Goal: Information Seeking & Learning: Find specific fact

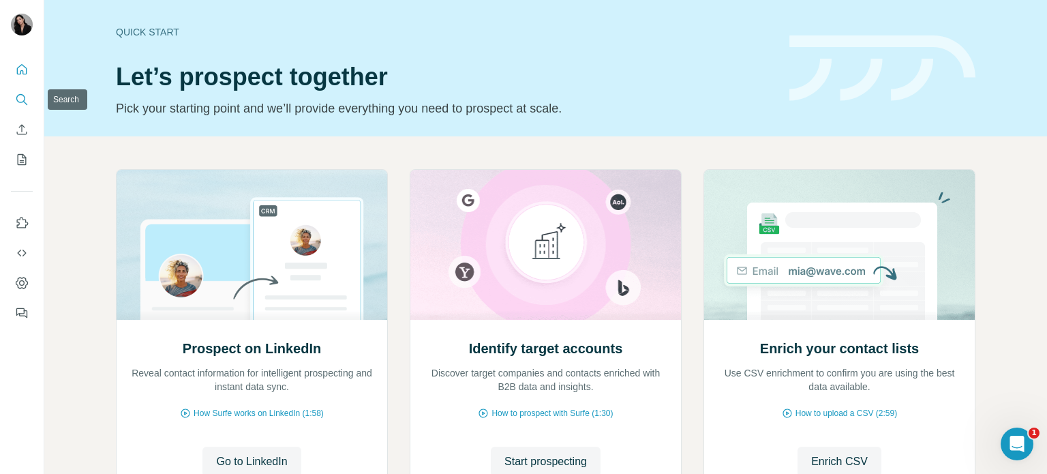
click at [18, 105] on icon "Search" at bounding box center [22, 100] width 14 height 14
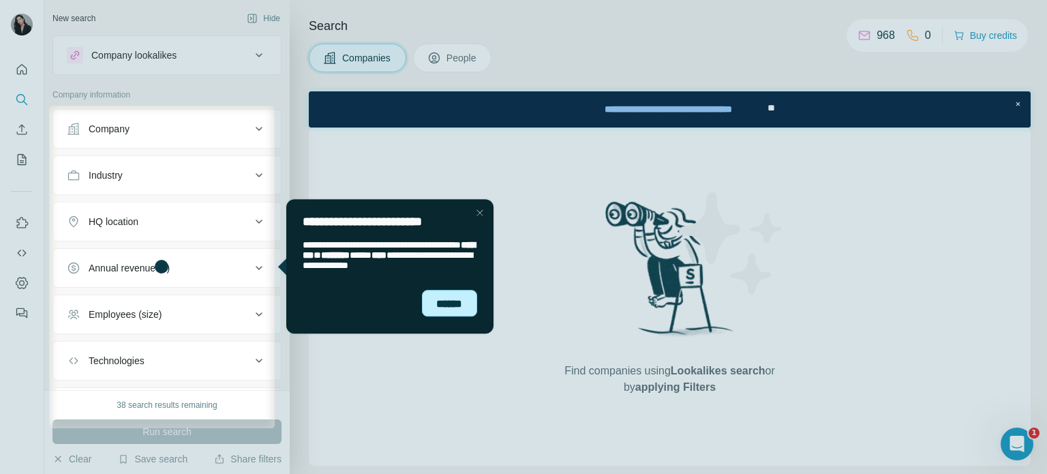
click at [453, 301] on div "******" at bounding box center [449, 303] width 56 height 27
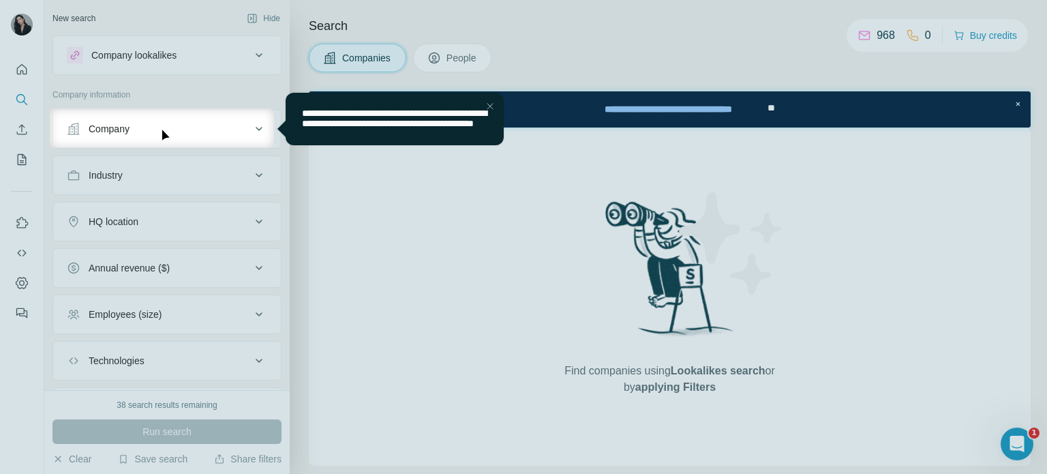
click at [491, 102] on div "Close Step" at bounding box center [489, 105] width 16 height 16
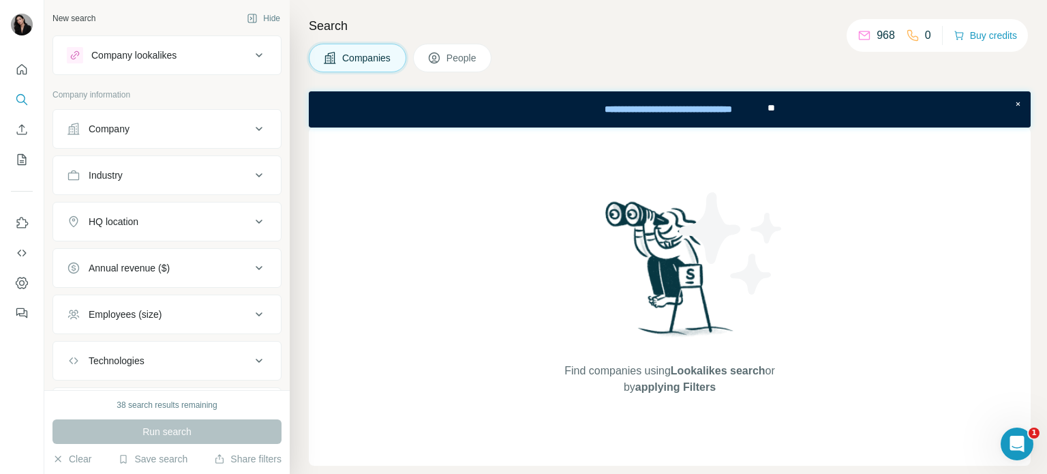
click at [143, 127] on div "Company" at bounding box center [159, 129] width 184 height 14
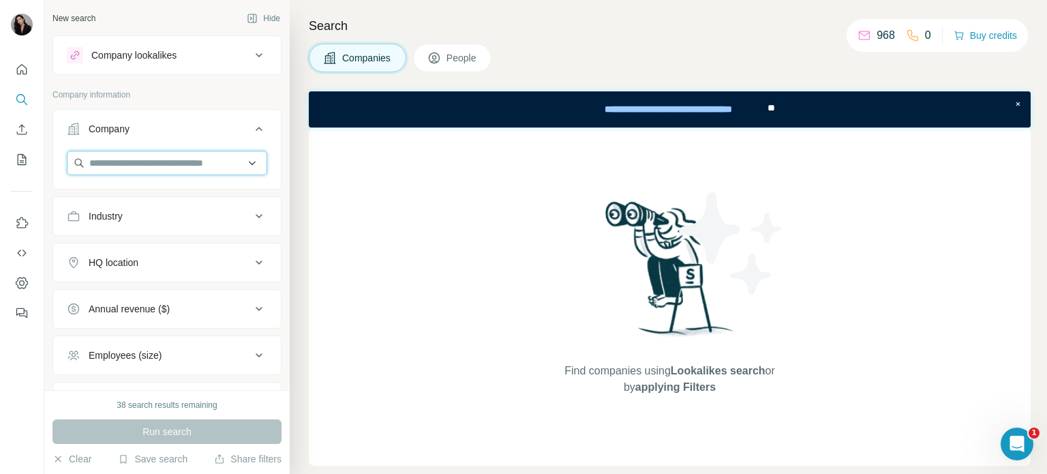
click at [159, 162] on input "text" at bounding box center [167, 163] width 200 height 25
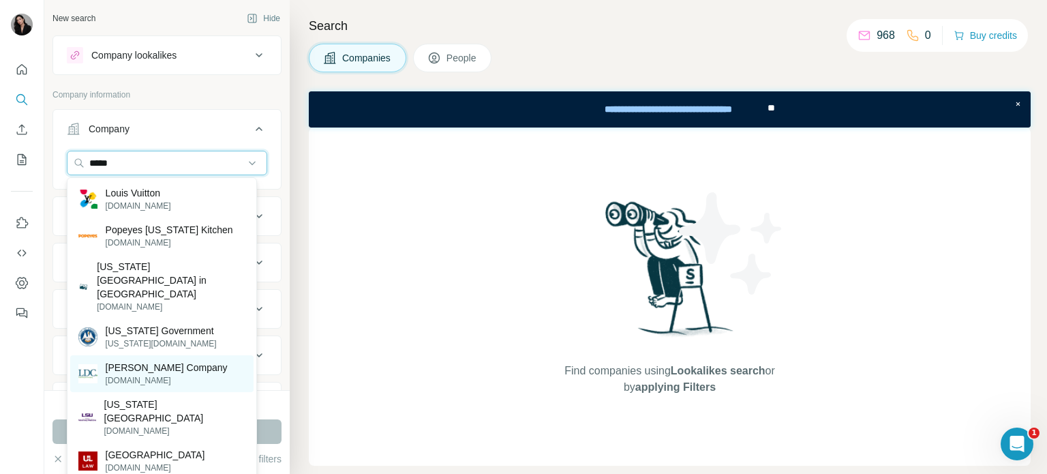
type input "*****"
click at [190, 361] on p "[PERSON_NAME] Company" at bounding box center [167, 368] width 122 height 14
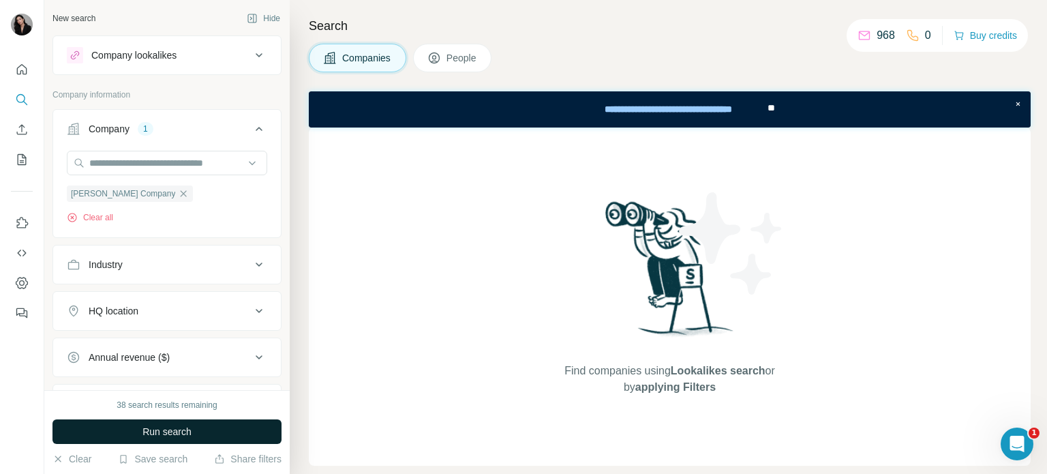
click at [205, 432] on button "Run search" at bounding box center [166, 431] width 229 height 25
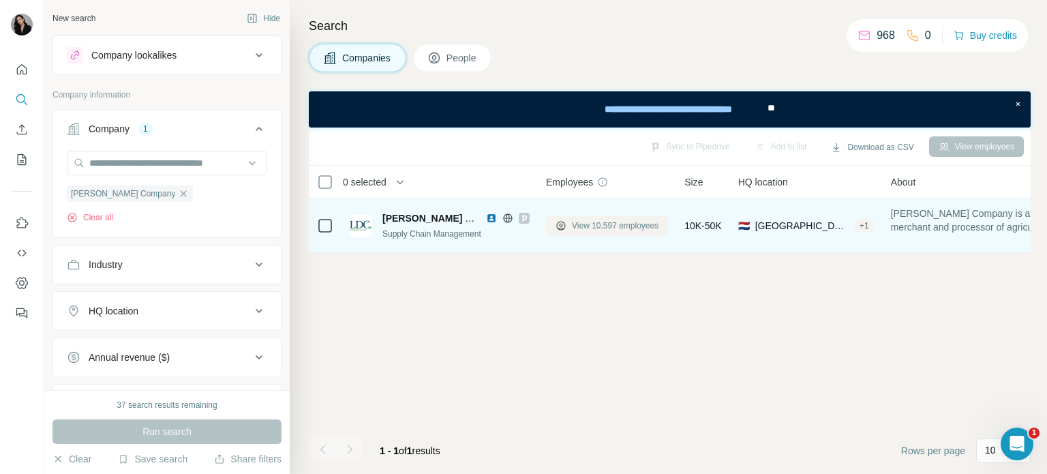
click at [600, 227] on span "View 10,597 employees" at bounding box center [615, 226] width 87 height 12
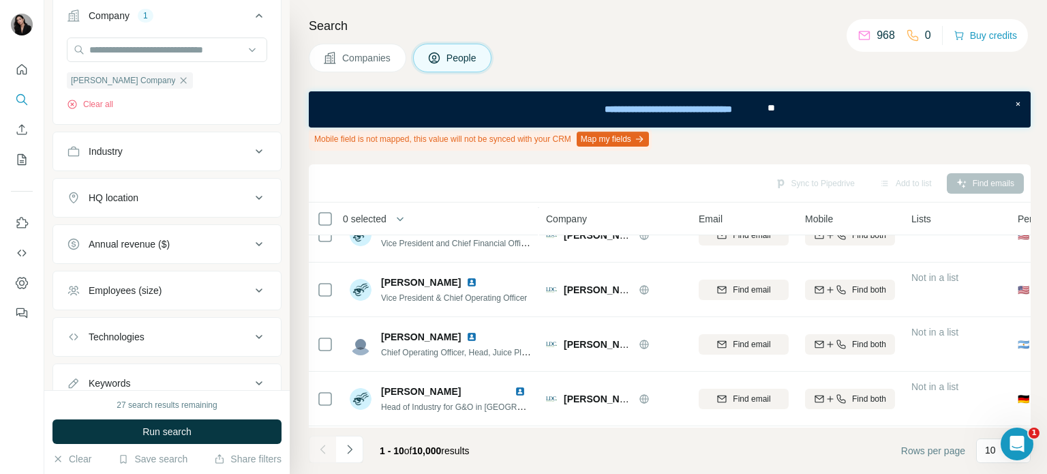
scroll to position [409, 0]
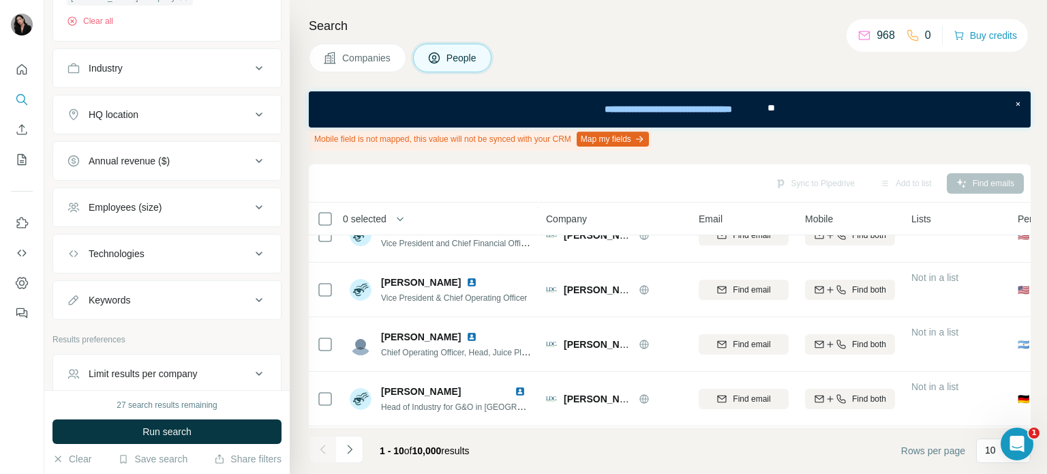
click at [142, 117] on div "HQ location" at bounding box center [159, 115] width 184 height 14
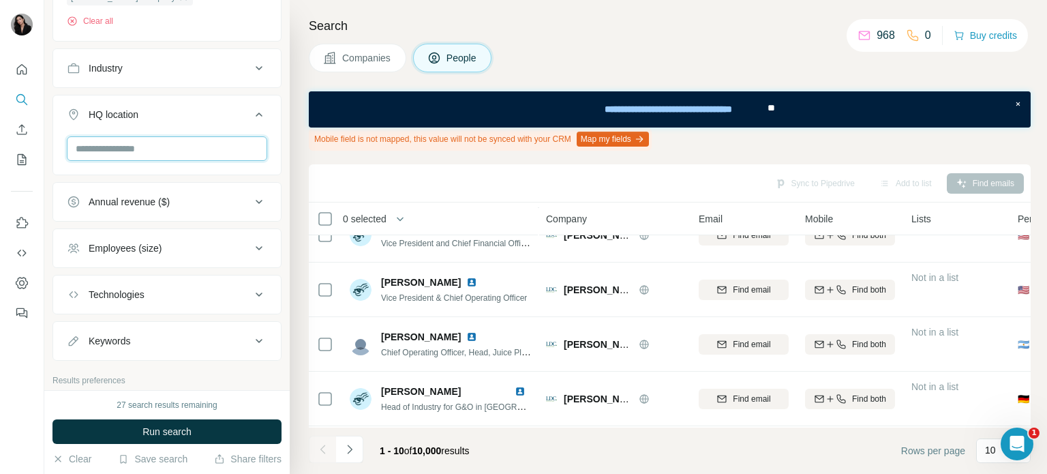
click at [136, 154] on input "text" at bounding box center [167, 148] width 200 height 25
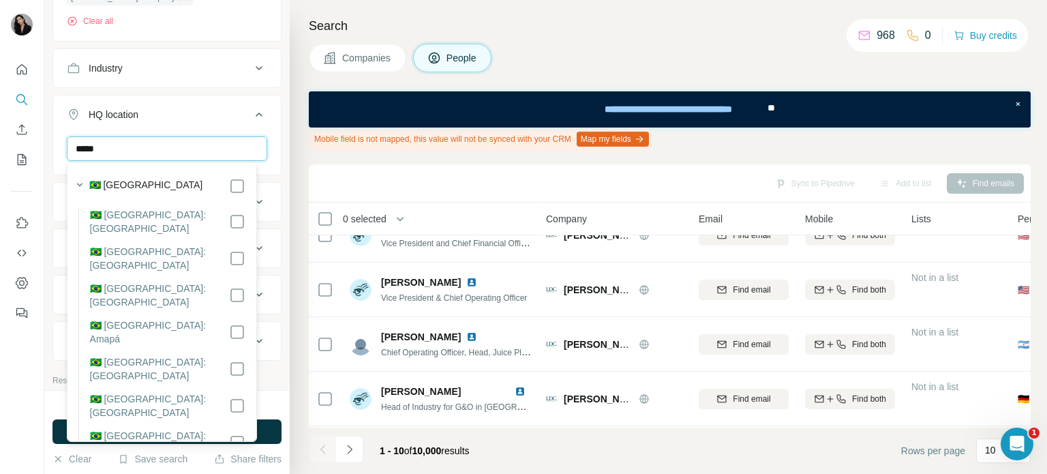
type input "*****"
click at [162, 185] on div "🇧🇷 [GEOGRAPHIC_DATA]" at bounding box center [167, 186] width 156 height 16
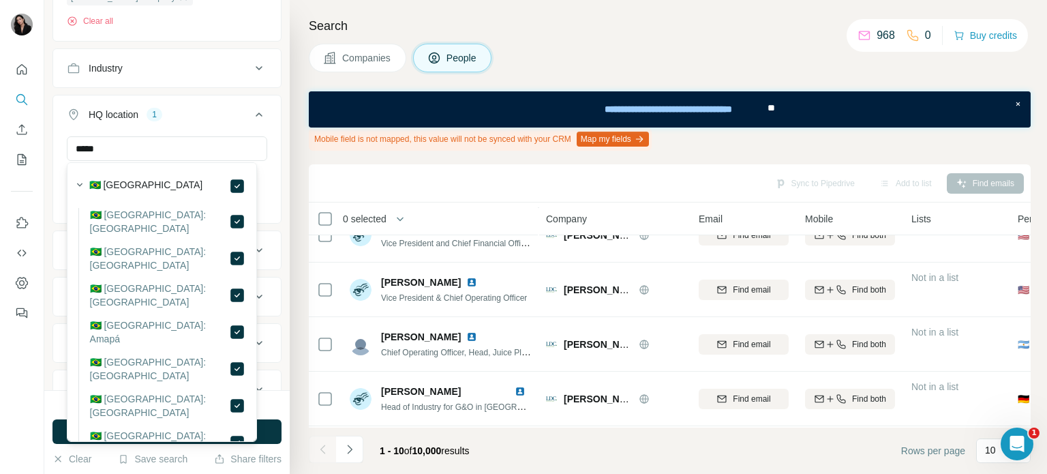
click at [220, 111] on div "HQ location 1" at bounding box center [159, 115] width 184 height 14
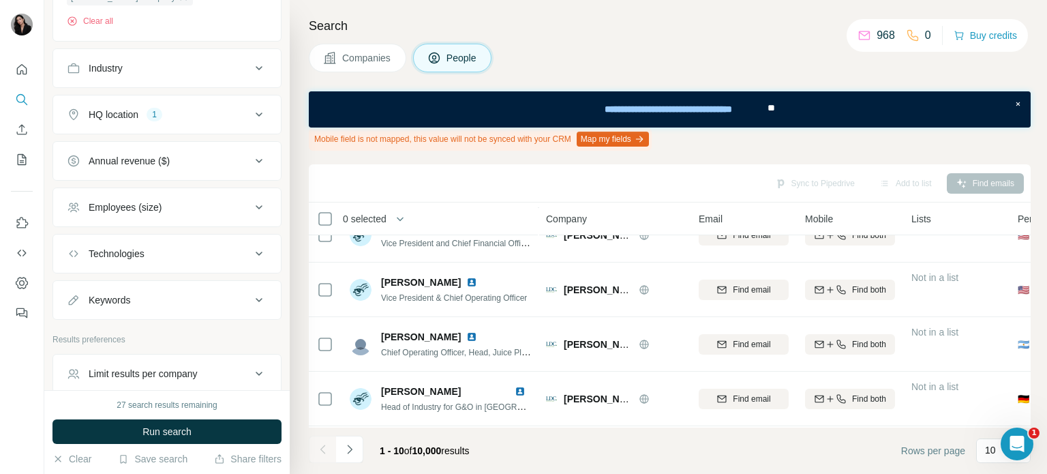
click at [181, 427] on span "Run search" at bounding box center [166, 432] width 49 height 14
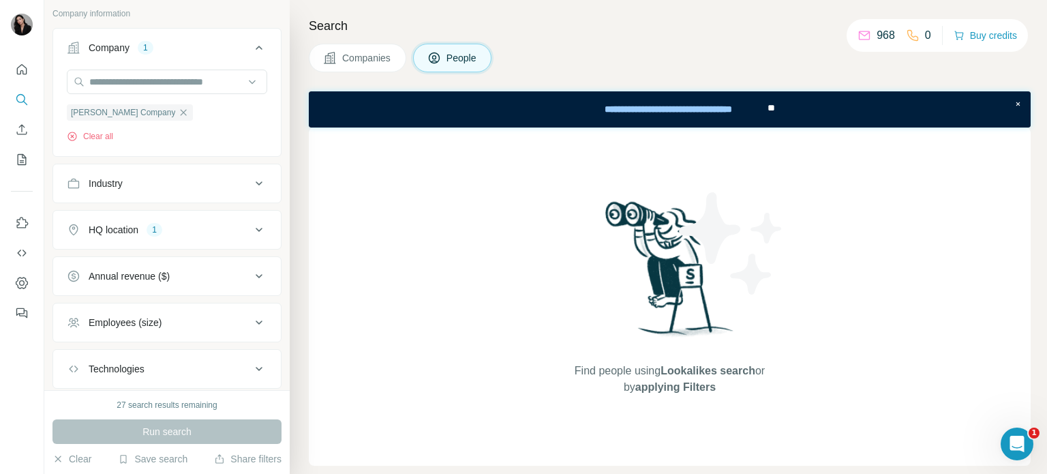
scroll to position [335, 0]
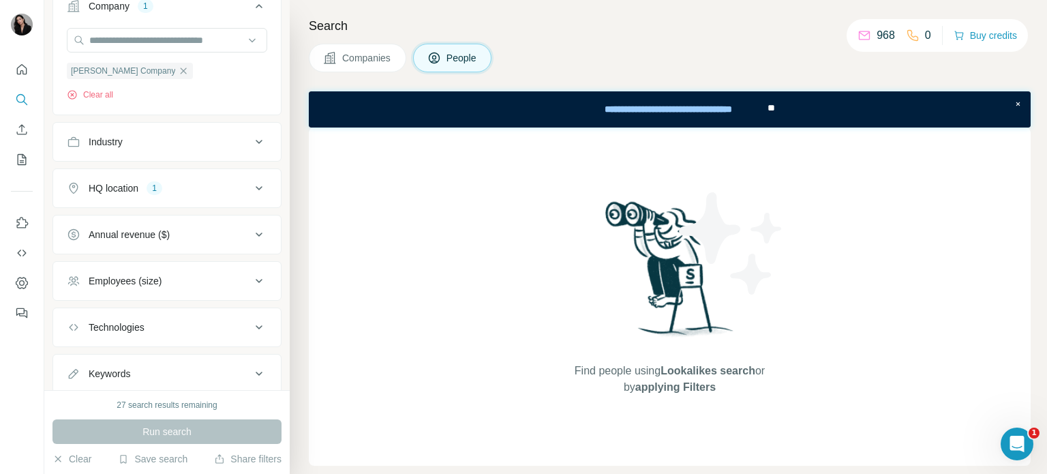
click at [235, 193] on button "HQ location 1" at bounding box center [167, 188] width 228 height 33
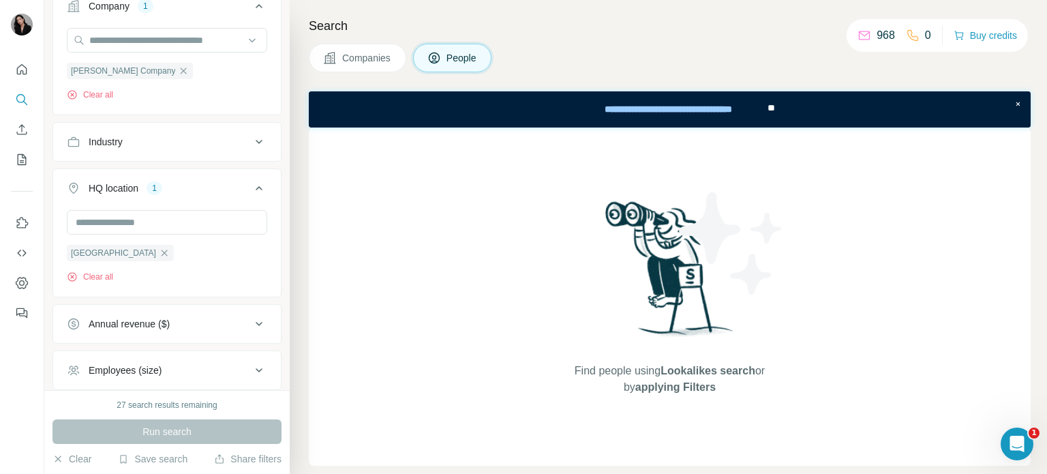
click at [234, 195] on button "HQ location 1" at bounding box center [167, 191] width 228 height 38
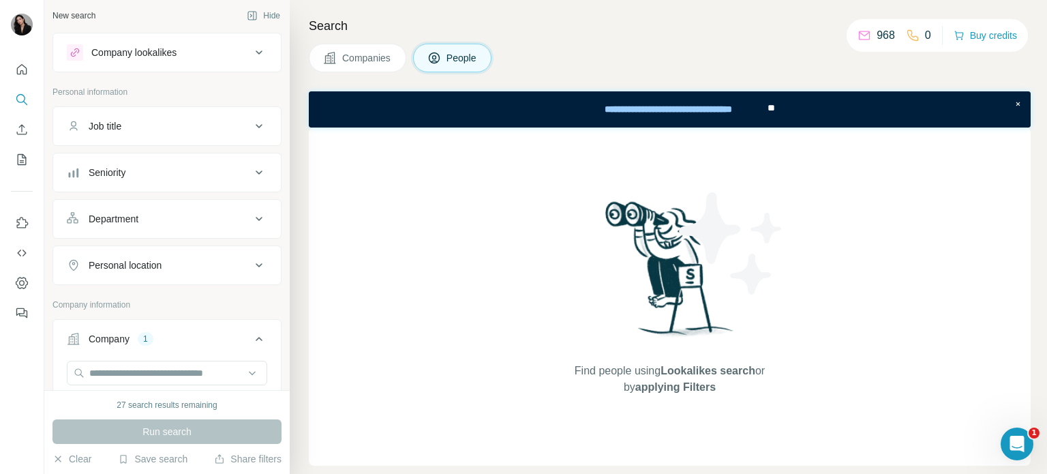
scroll to position [0, 0]
click at [187, 268] on div "Personal location" at bounding box center [159, 268] width 184 height 14
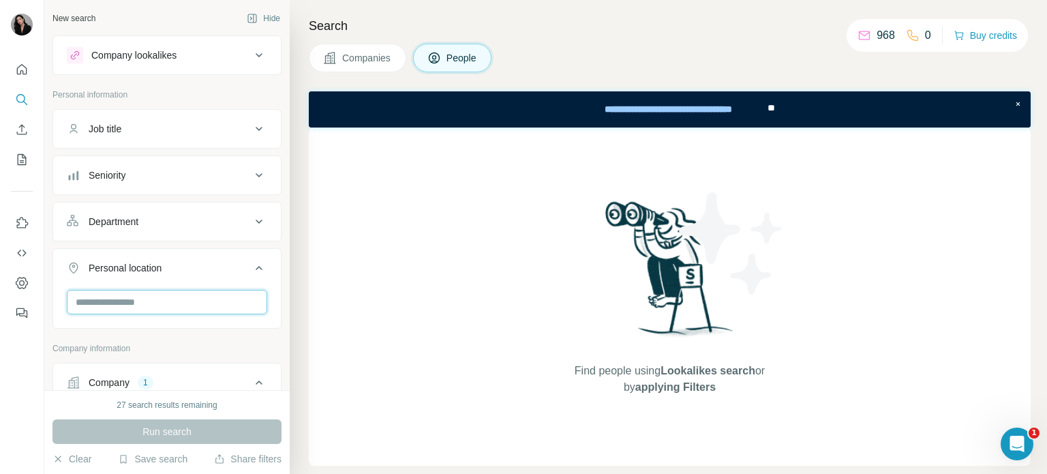
click at [150, 301] on input "text" at bounding box center [167, 302] width 200 height 25
type input "****"
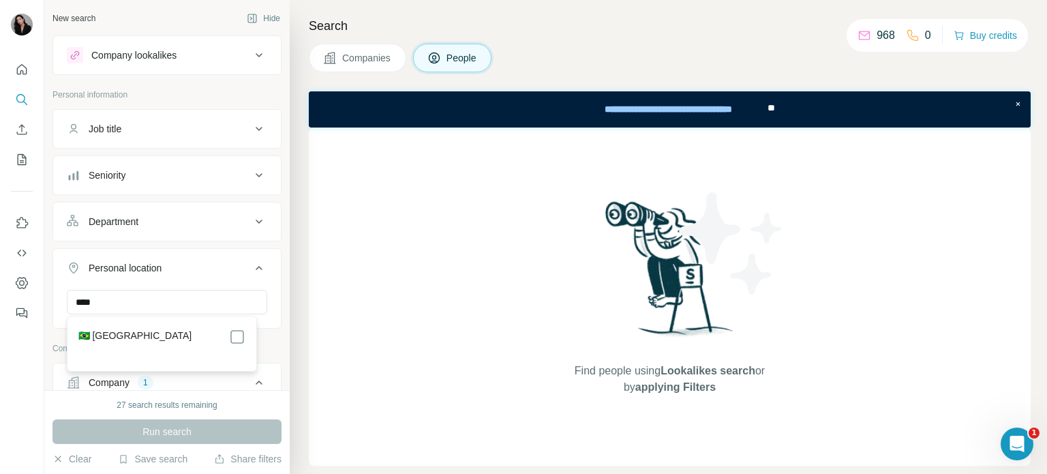
click at [251, 51] on icon at bounding box center [259, 55] width 16 height 16
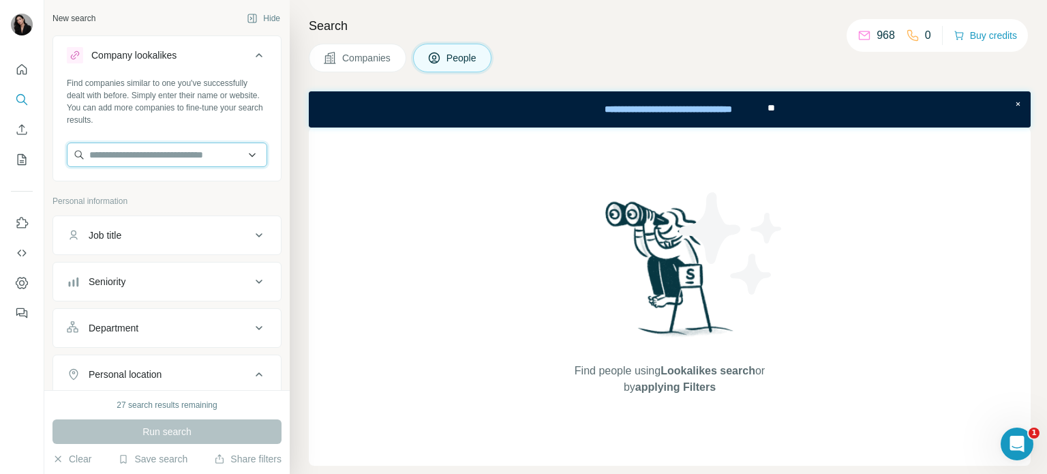
click at [218, 156] on input "text" at bounding box center [167, 154] width 200 height 25
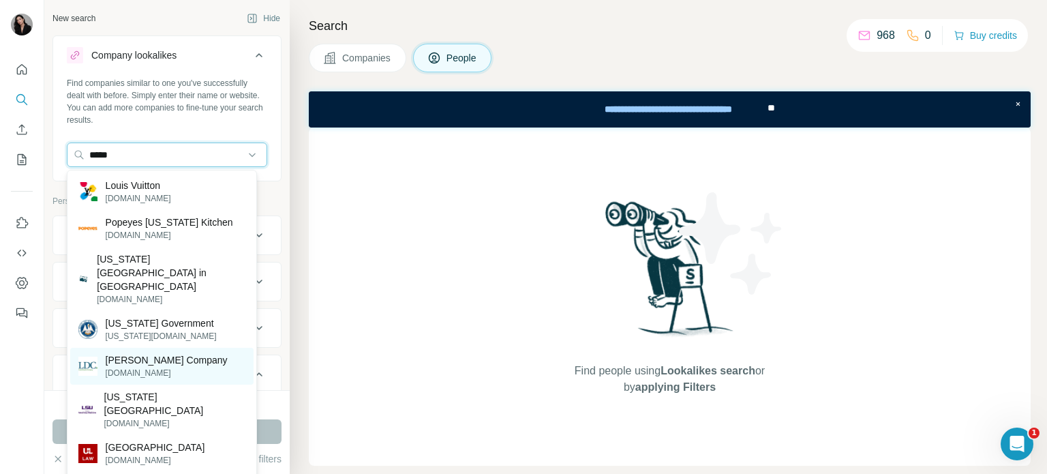
type input "*****"
click at [194, 353] on p "[PERSON_NAME] Company" at bounding box center [167, 360] width 122 height 14
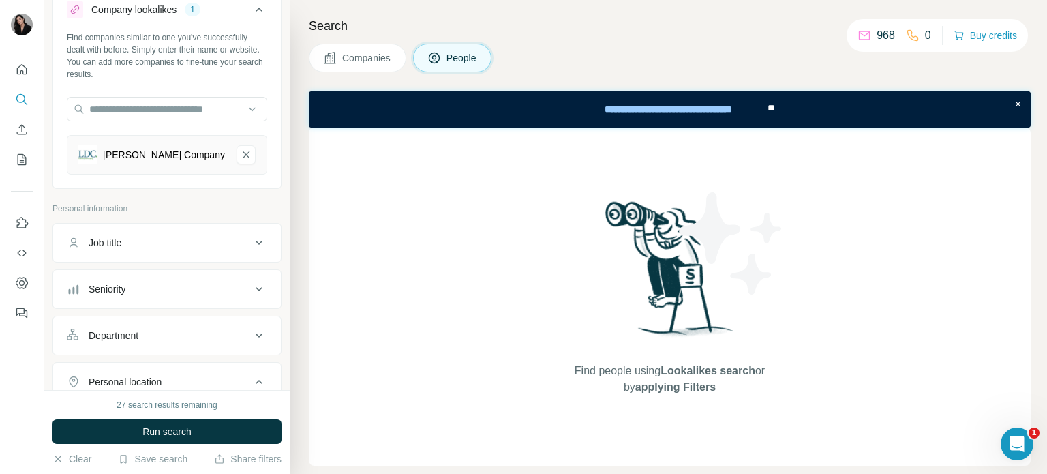
scroll to position [68, 0]
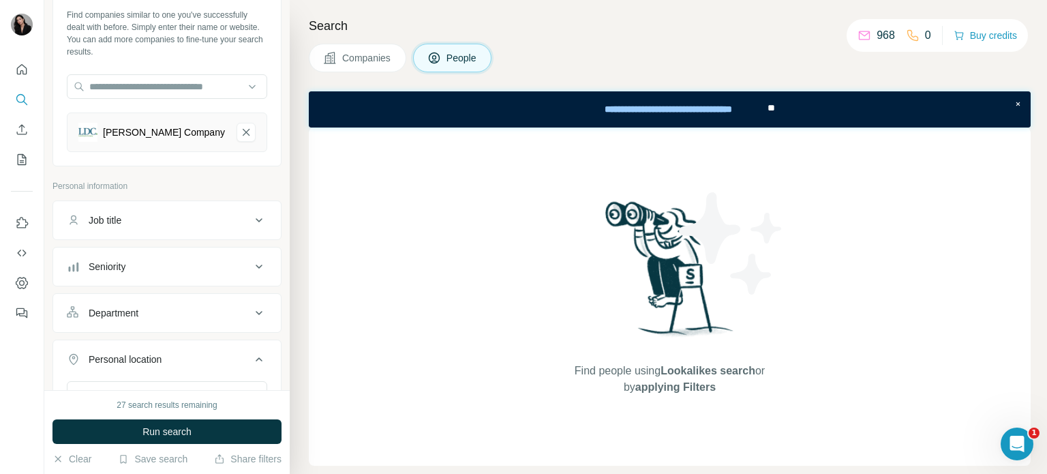
click at [189, 220] on div "Job title" at bounding box center [159, 220] width 184 height 14
click at [191, 246] on input "text" at bounding box center [153, 254] width 173 height 25
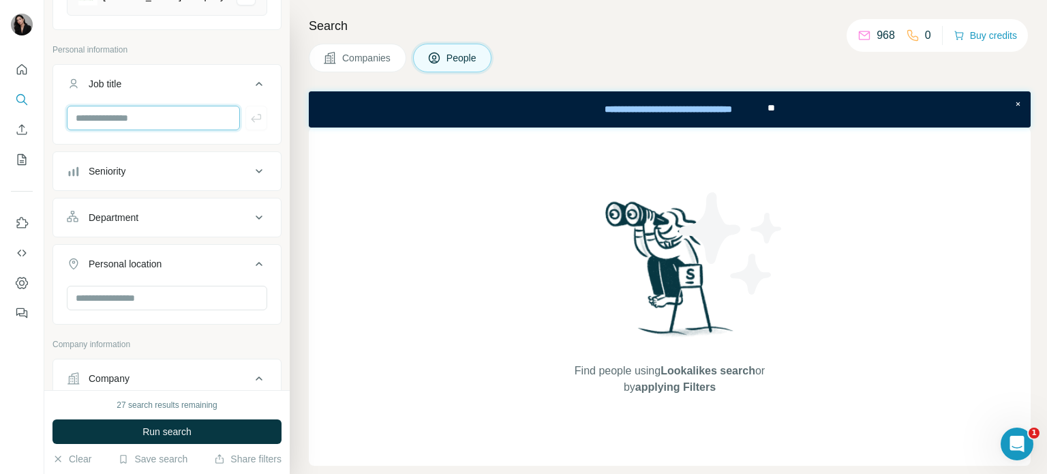
scroll to position [273, 0]
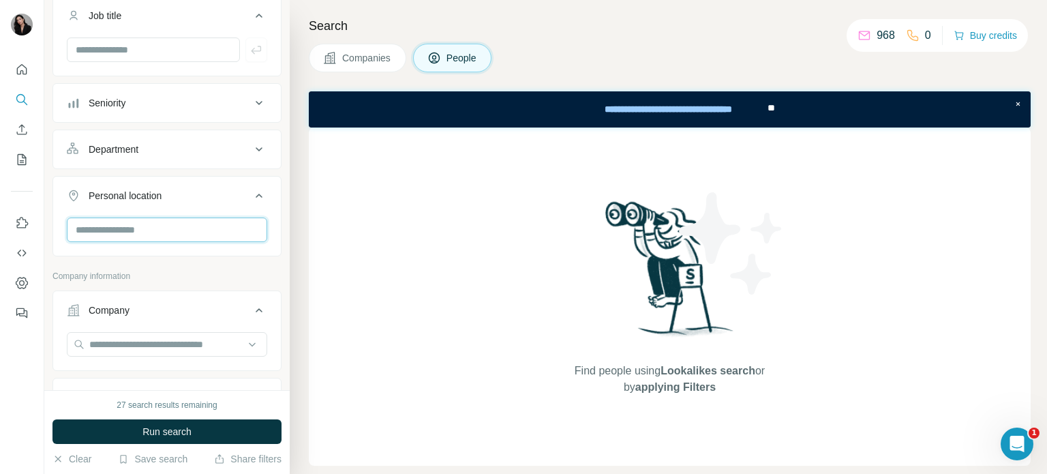
click at [186, 226] on input "text" at bounding box center [167, 229] width 200 height 25
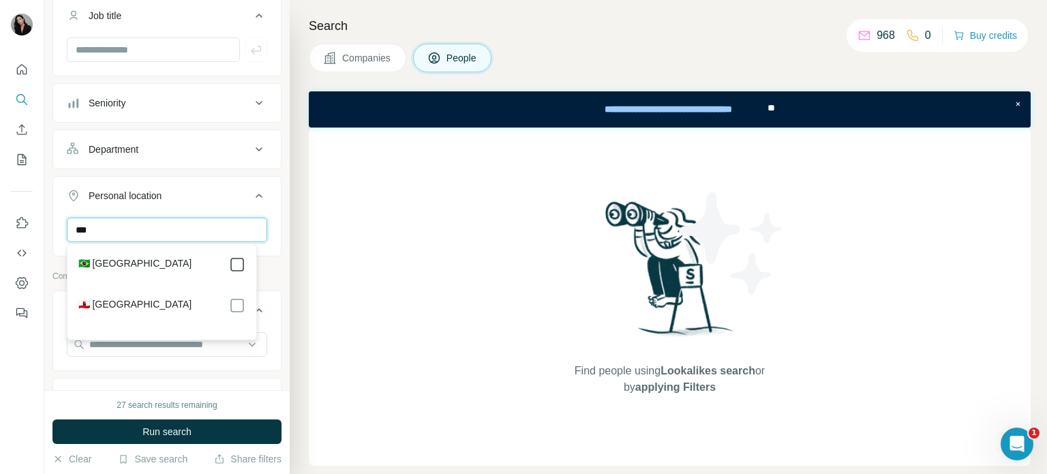
type input "***"
click at [268, 303] on div "Company lookalikes 1 Find companies similar to one you've successfully dealt wi…" at bounding box center [166, 267] width 229 height 1008
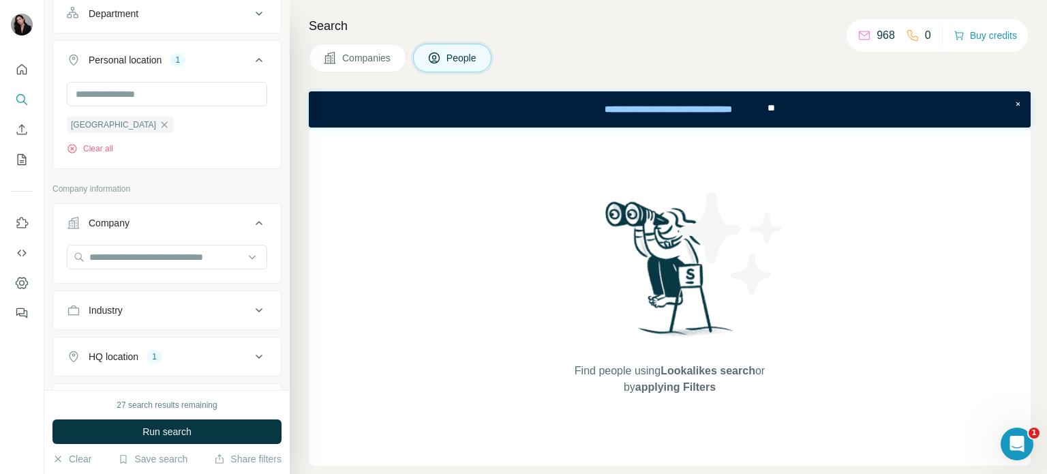
scroll to position [409, 0]
click at [177, 253] on input "text" at bounding box center [167, 256] width 200 height 25
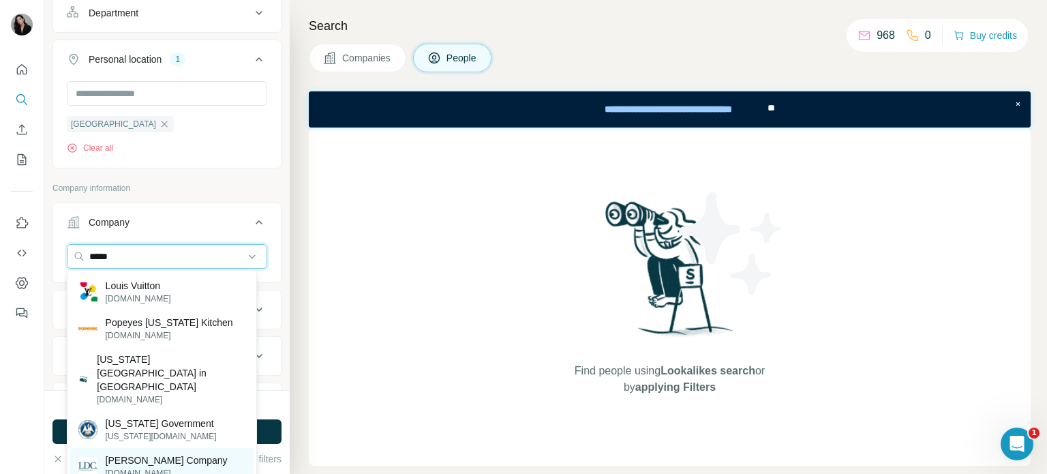
type input "*****"
click at [164, 453] on p "[PERSON_NAME] Company" at bounding box center [167, 460] width 122 height 14
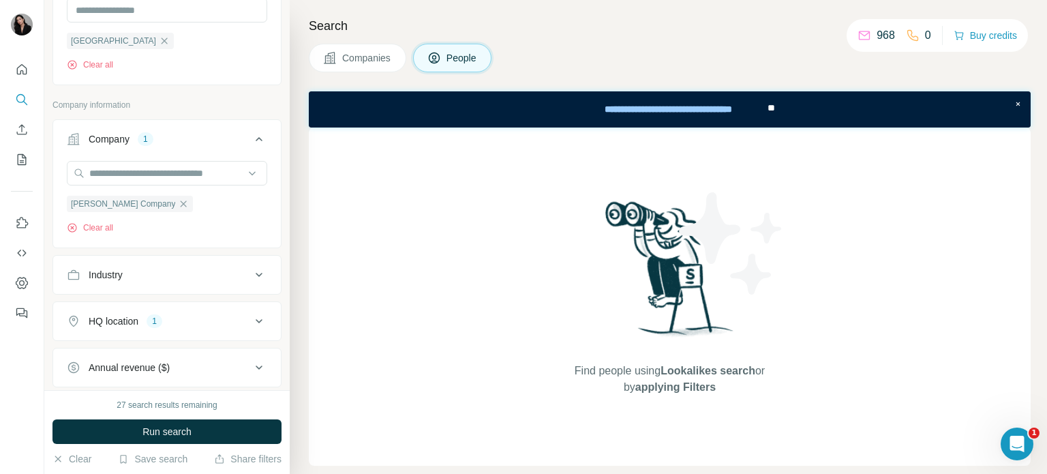
scroll to position [571, 0]
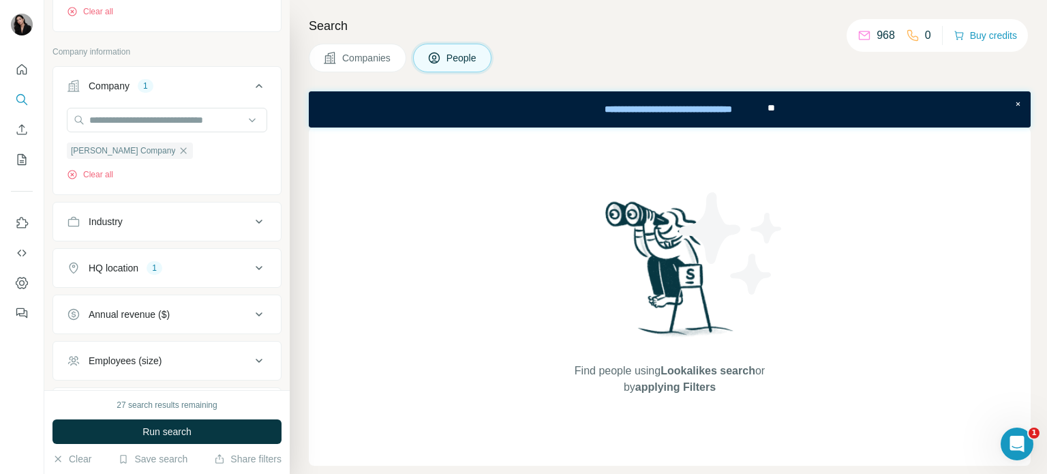
click at [235, 271] on div "HQ location 1" at bounding box center [159, 268] width 184 height 14
click at [237, 269] on div "HQ location 1" at bounding box center [159, 268] width 184 height 14
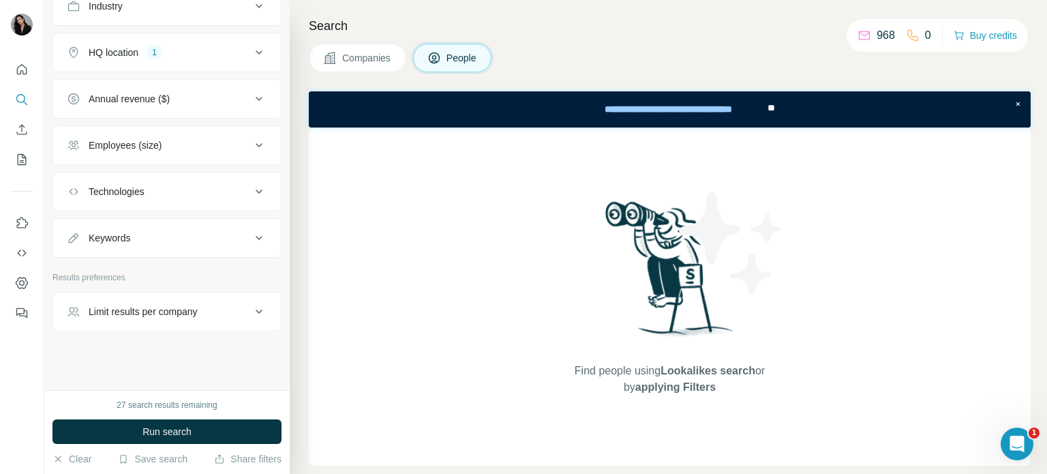
scroll to position [787, 0]
click at [198, 428] on button "Run search" at bounding box center [166, 431] width 229 height 25
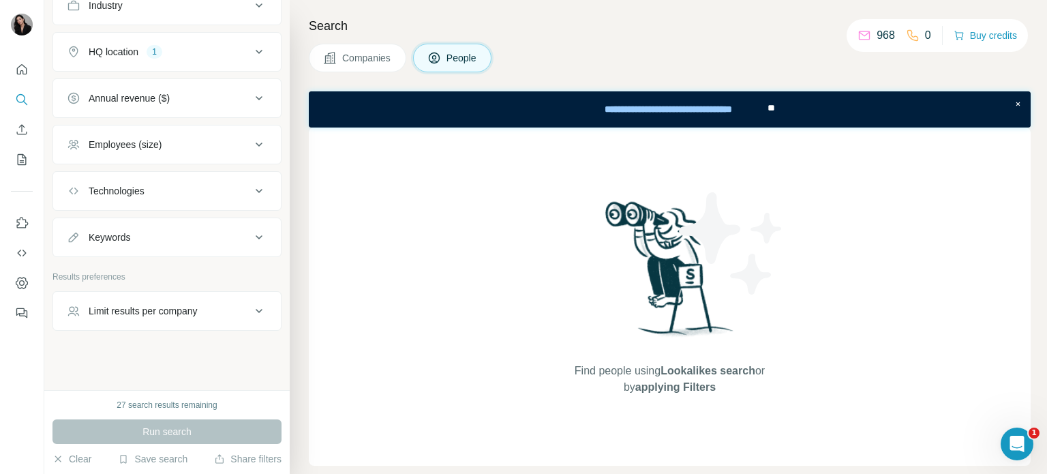
click at [234, 309] on div "Limit results per company" at bounding box center [159, 311] width 184 height 14
click at [229, 308] on div "Limit results per company" at bounding box center [159, 311] width 184 height 14
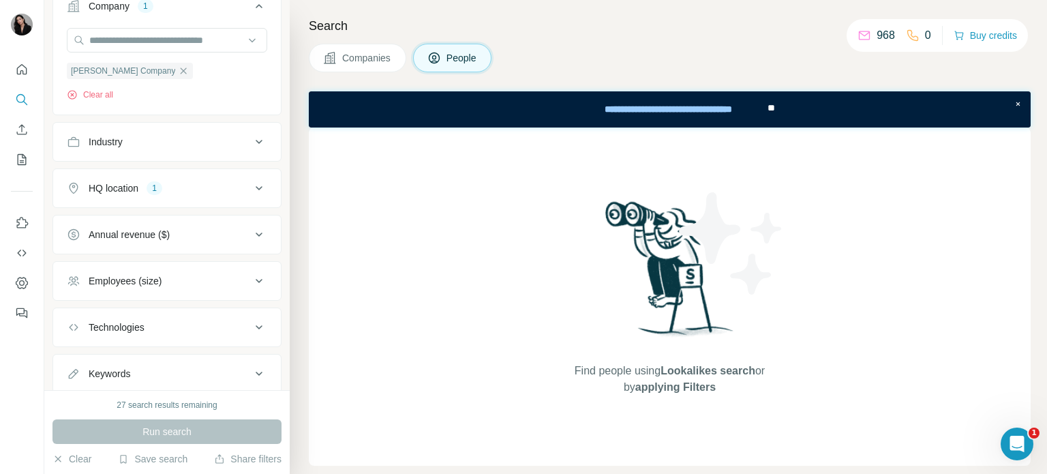
scroll to position [583, 0]
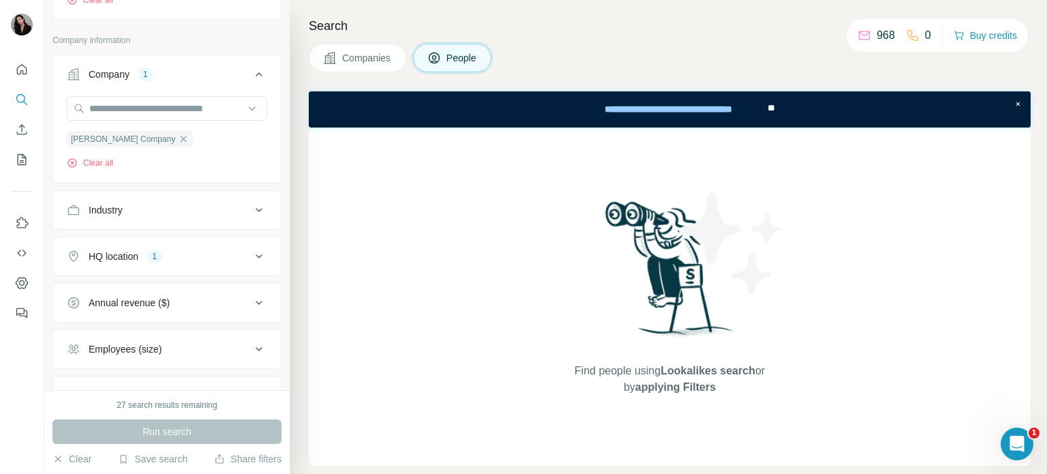
click at [234, 215] on div "Industry" at bounding box center [159, 210] width 184 height 14
drag, startPoint x: 239, startPoint y: 245, endPoint x: 235, endPoint y: 253, distance: 9.1
click at [245, 245] on icon at bounding box center [252, 244] width 14 height 14
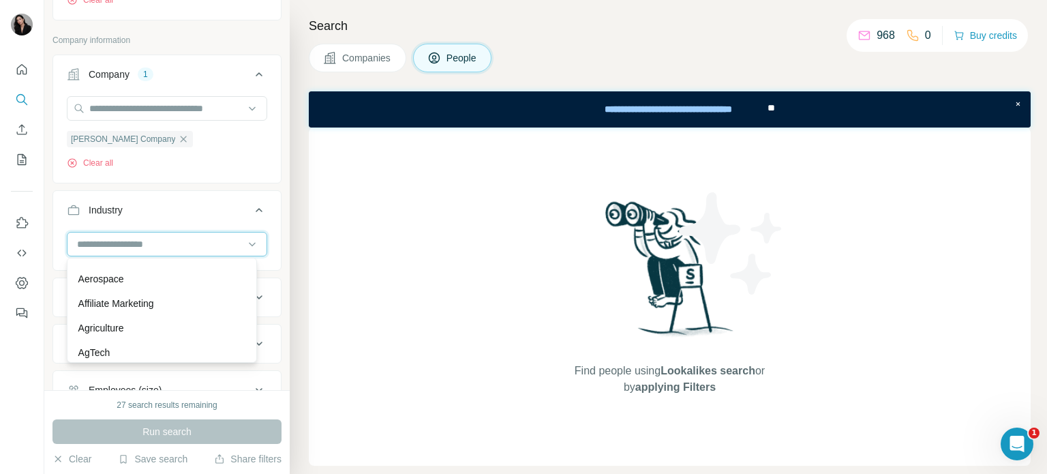
scroll to position [341, 0]
click at [181, 200] on button "Industry" at bounding box center [167, 213] width 228 height 38
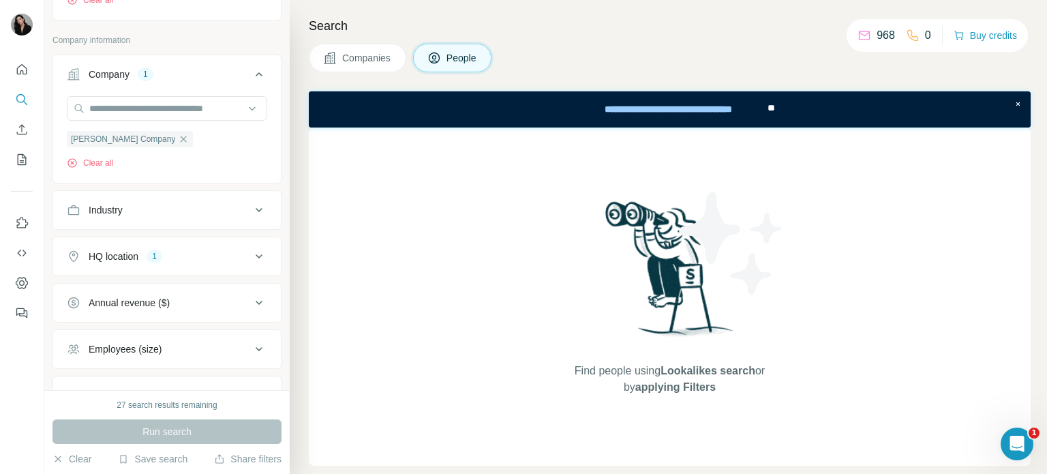
click at [251, 256] on icon at bounding box center [259, 256] width 16 height 16
click at [162, 323] on icon "button" at bounding box center [165, 321] width 6 height 6
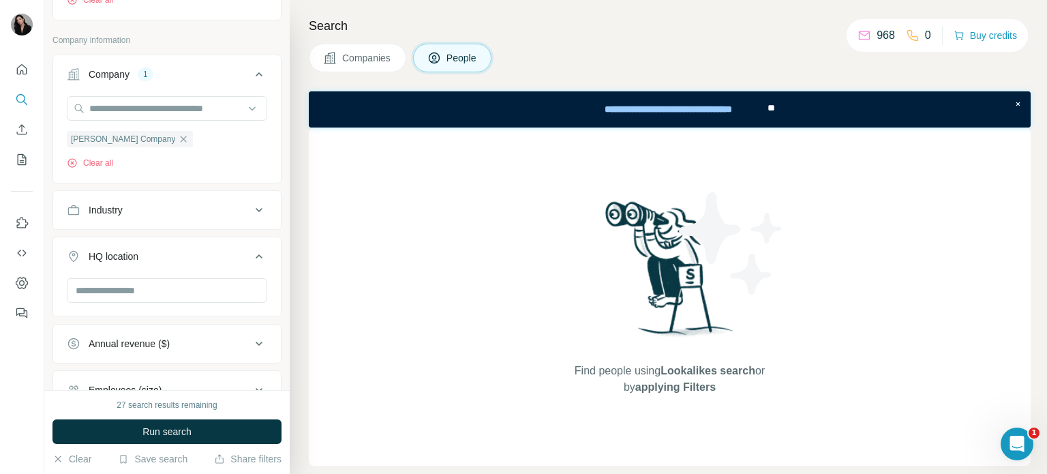
click at [179, 425] on span "Run search" at bounding box center [166, 432] width 49 height 14
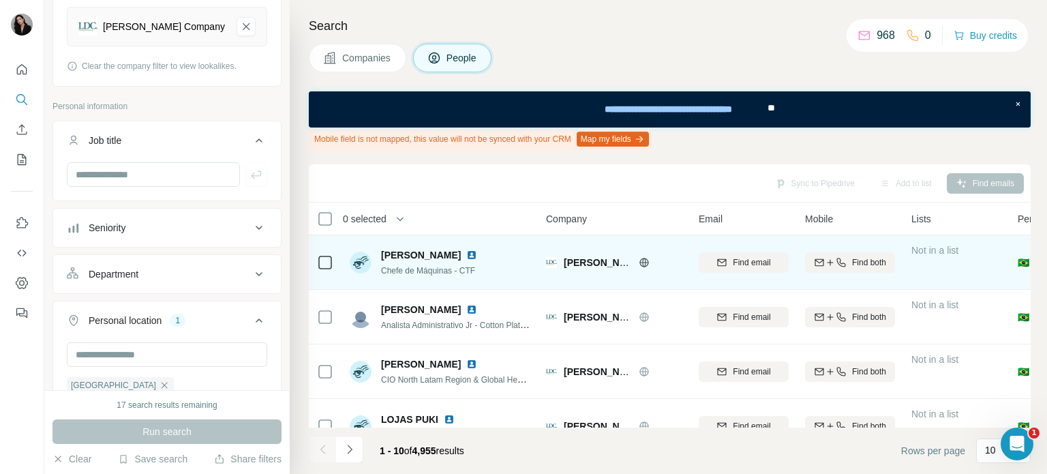
click at [466, 254] on img at bounding box center [471, 254] width 11 height 11
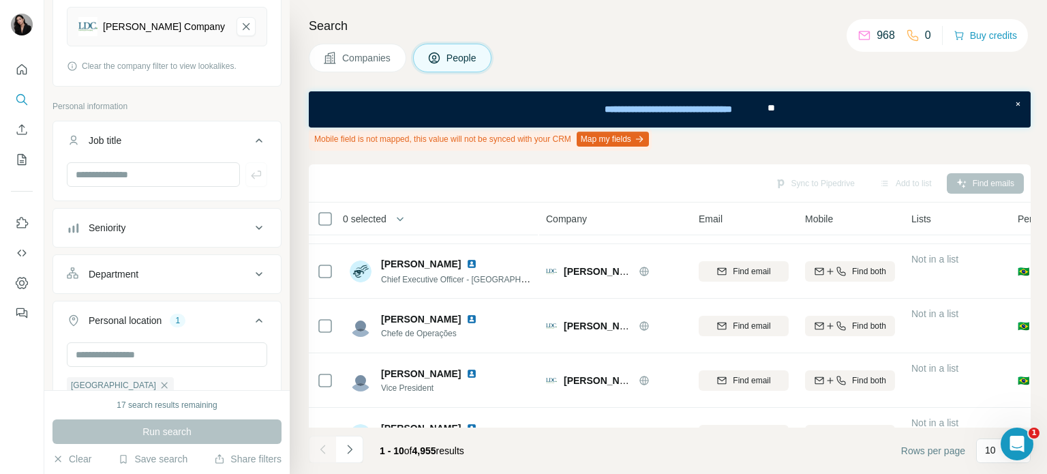
scroll to position [273, 0]
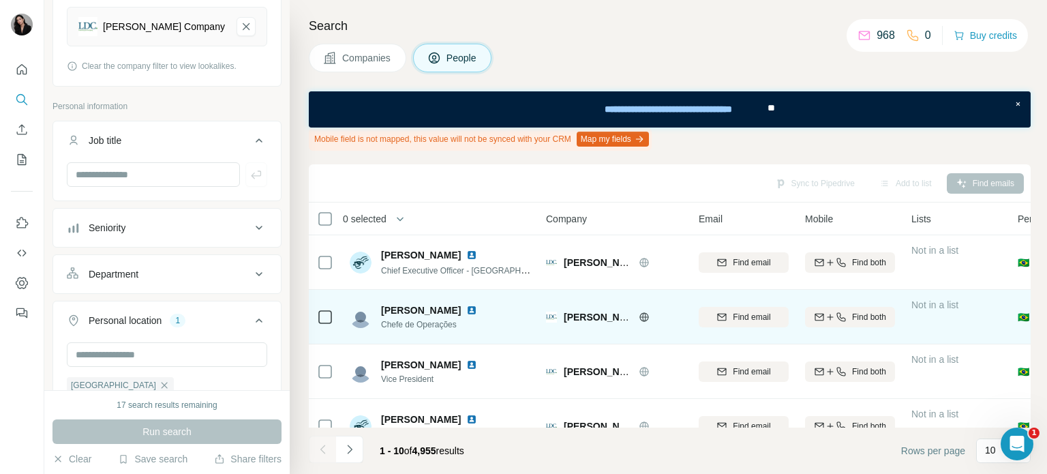
click at [477, 305] on img at bounding box center [471, 310] width 11 height 11
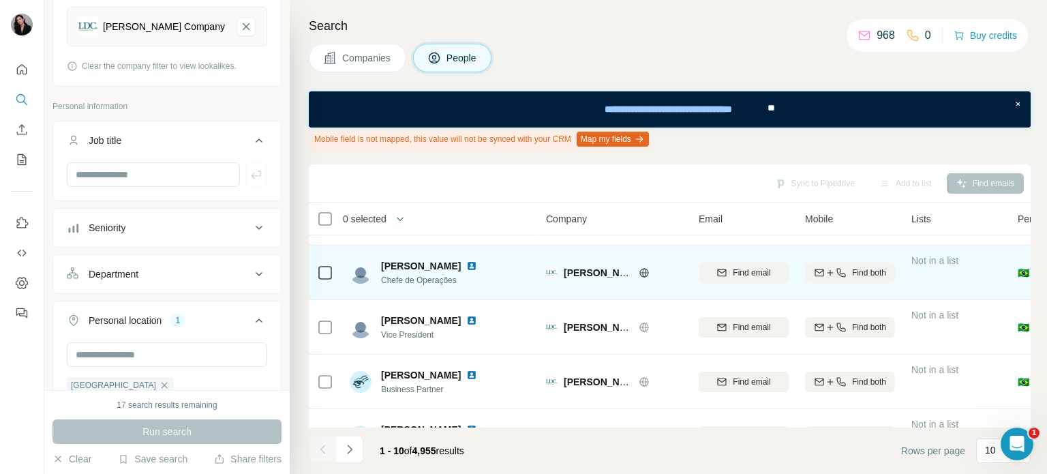
scroll to position [360, 0]
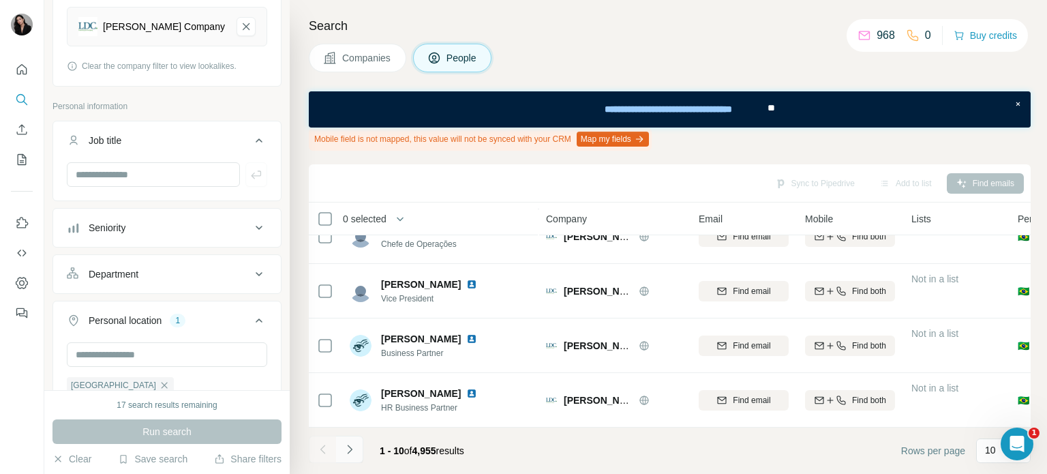
click at [346, 454] on icon "Navigate to next page" at bounding box center [350, 449] width 14 height 14
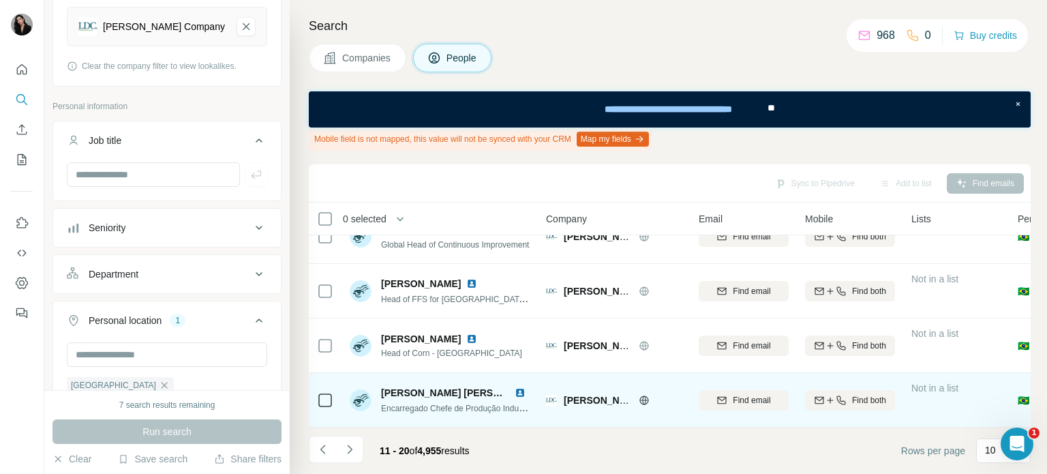
click at [518, 387] on img at bounding box center [520, 392] width 11 height 11
click at [744, 394] on span "Find email" at bounding box center [751, 400] width 37 height 12
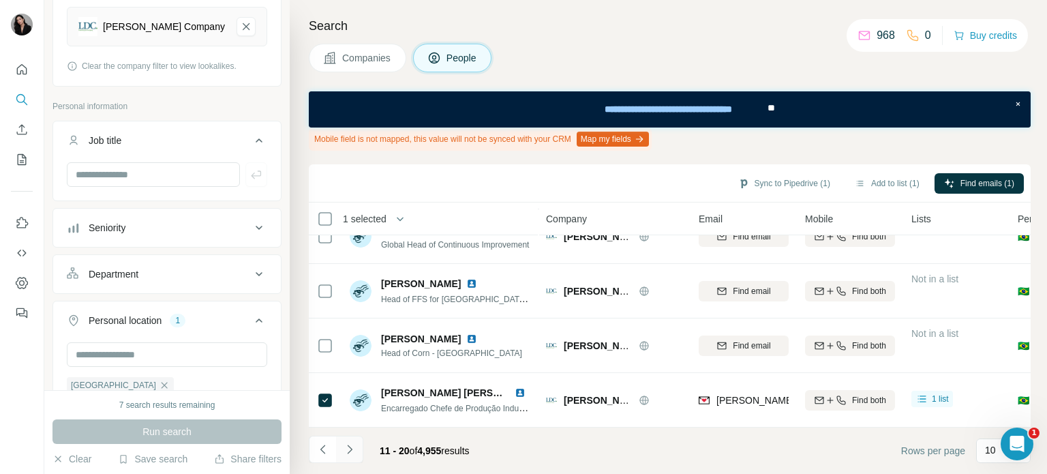
click at [350, 448] on icon "Navigate to next page" at bounding box center [349, 448] width 5 height 9
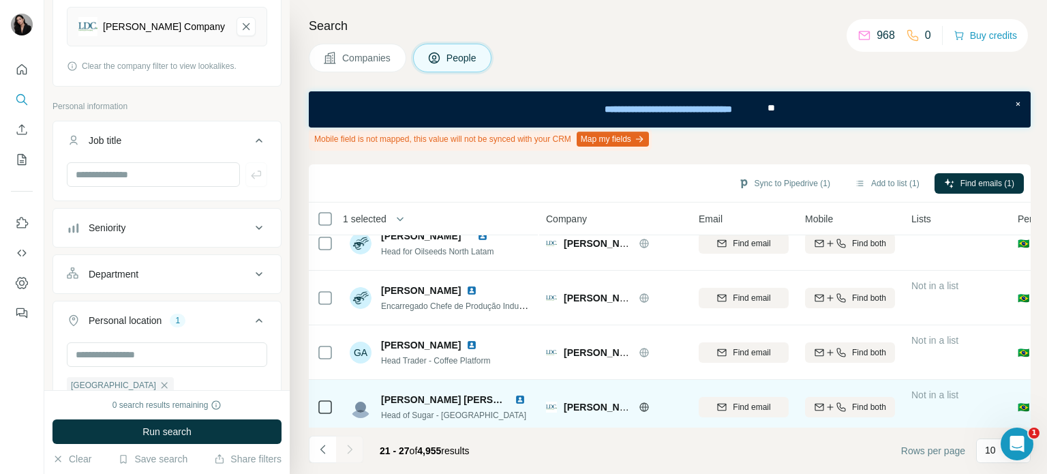
scroll to position [0, 0]
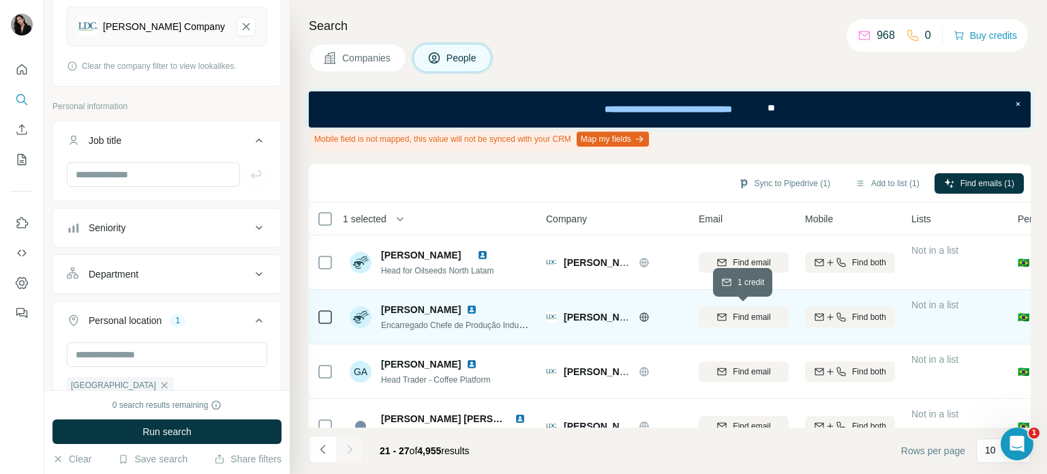
click at [758, 319] on span "Find email" at bounding box center [751, 317] width 37 height 12
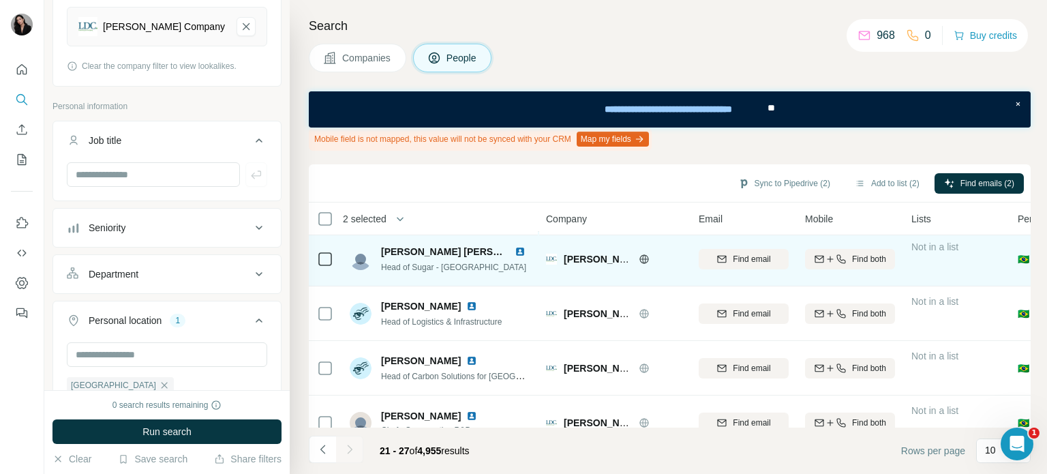
scroll to position [196, 0]
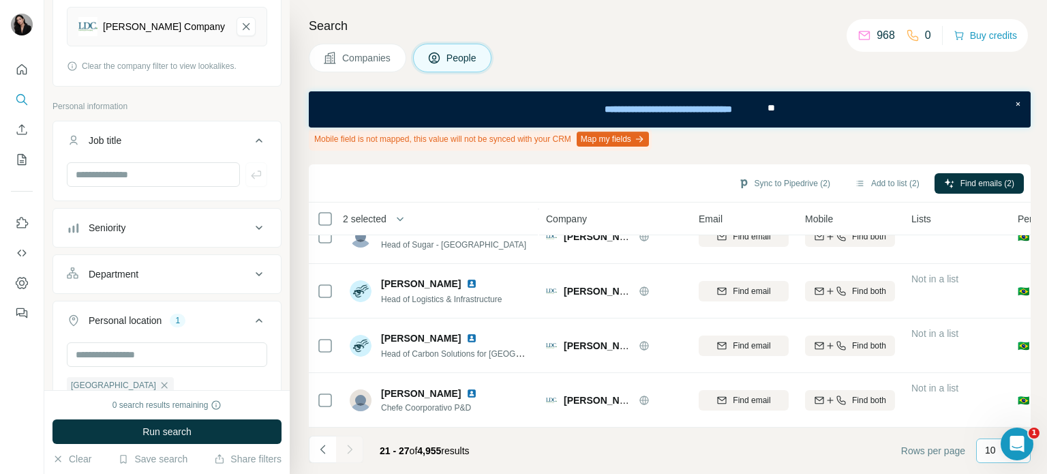
click at [993, 454] on p "10" at bounding box center [990, 450] width 11 height 14
click at [996, 352] on p "60" at bounding box center [993, 346] width 11 height 14
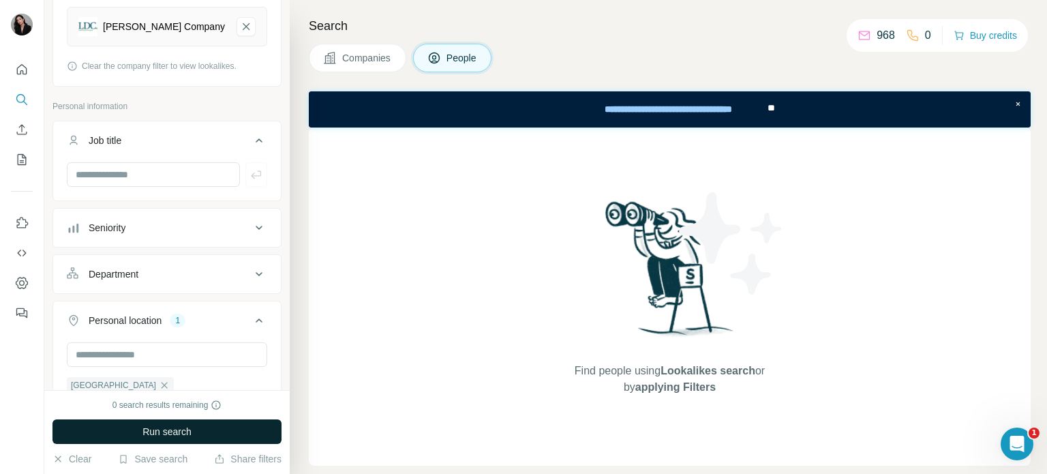
click at [220, 436] on button "Run search" at bounding box center [166, 431] width 229 height 25
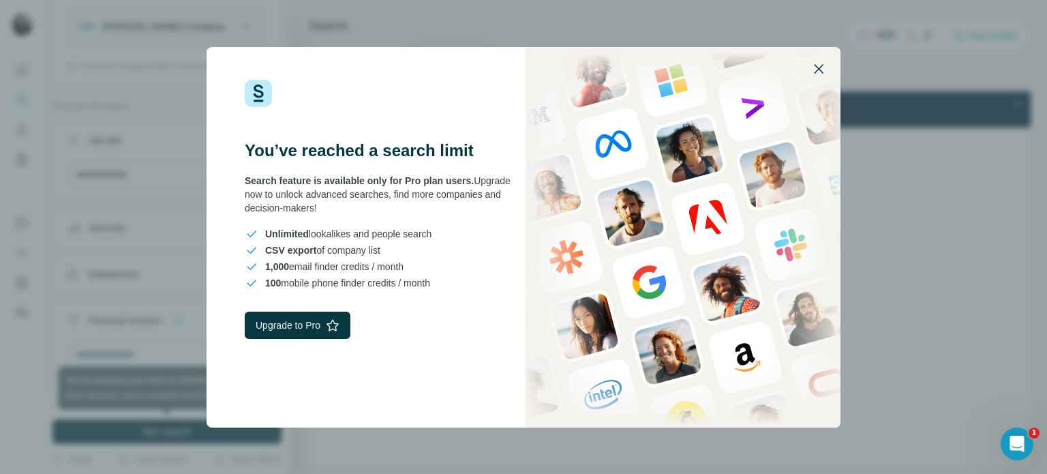
click at [818, 65] on icon "button" at bounding box center [819, 69] width 16 height 16
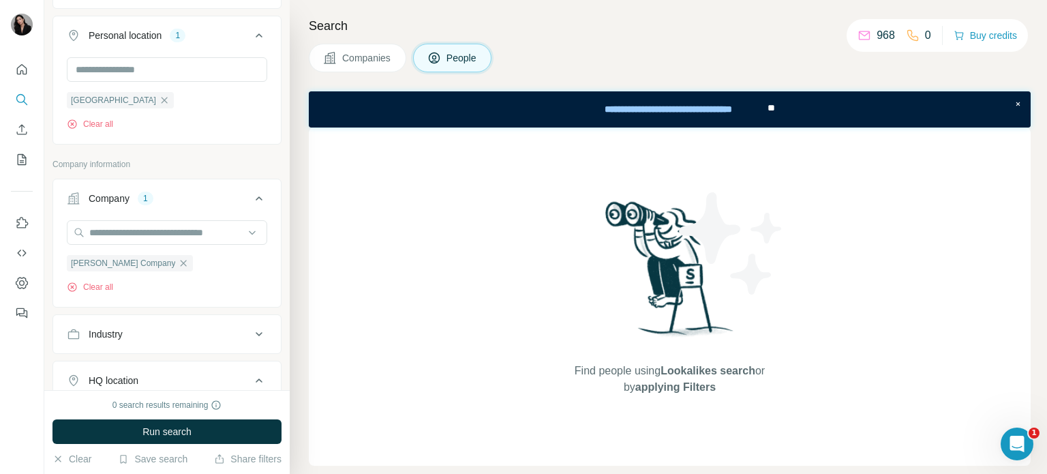
scroll to position [545, 0]
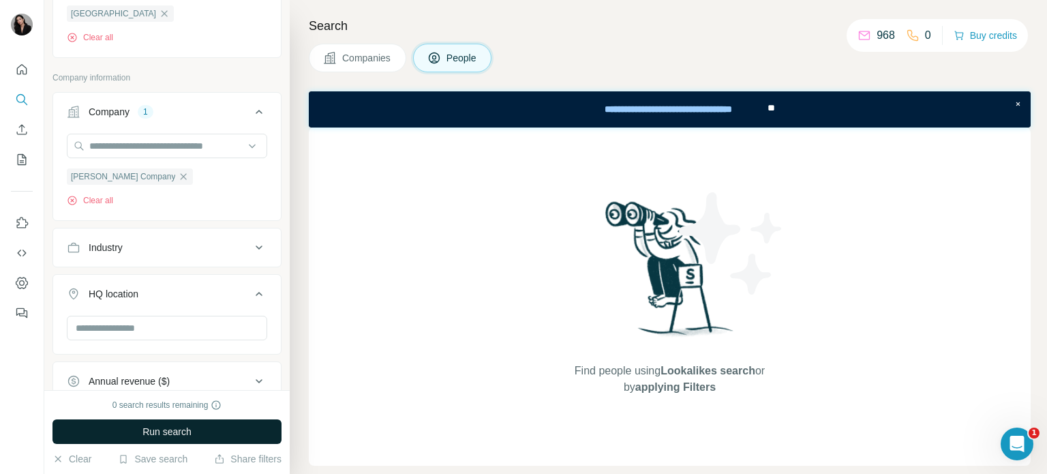
click at [196, 432] on button "Run search" at bounding box center [166, 431] width 229 height 25
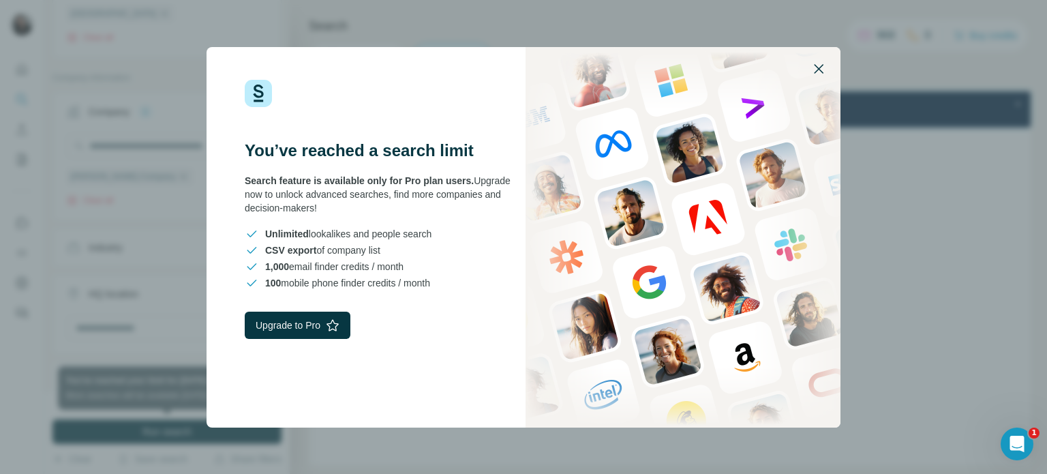
click at [821, 75] on icon "button" at bounding box center [819, 69] width 16 height 16
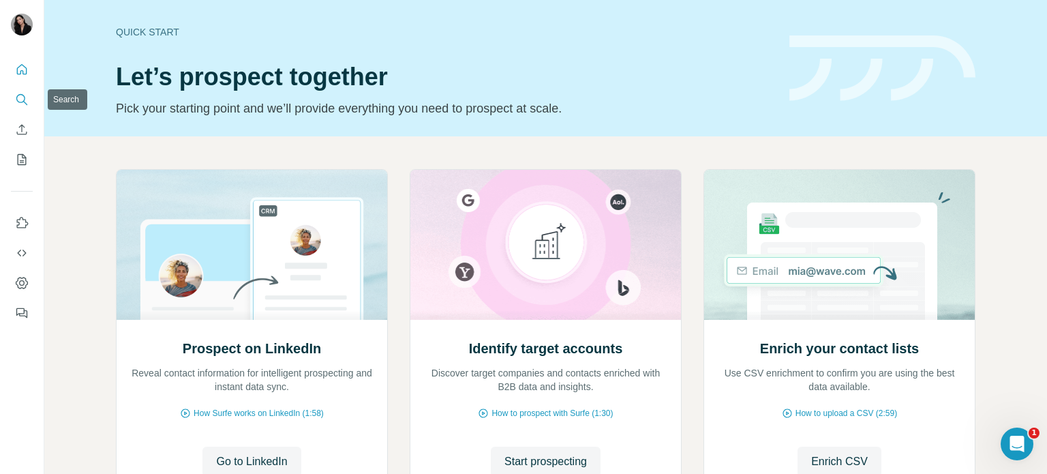
click at [20, 101] on icon "Search" at bounding box center [22, 100] width 14 height 14
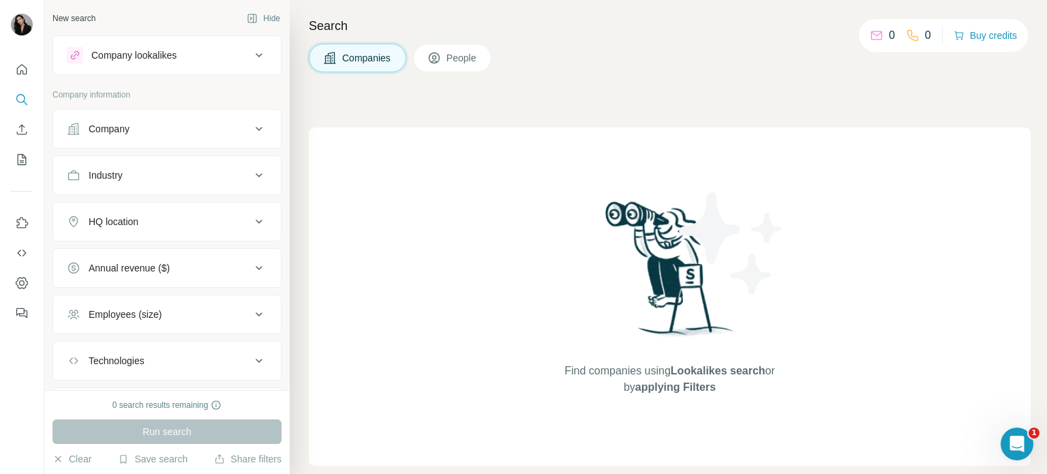
click at [172, 58] on div "Company lookalikes" at bounding box center [133, 55] width 85 height 14
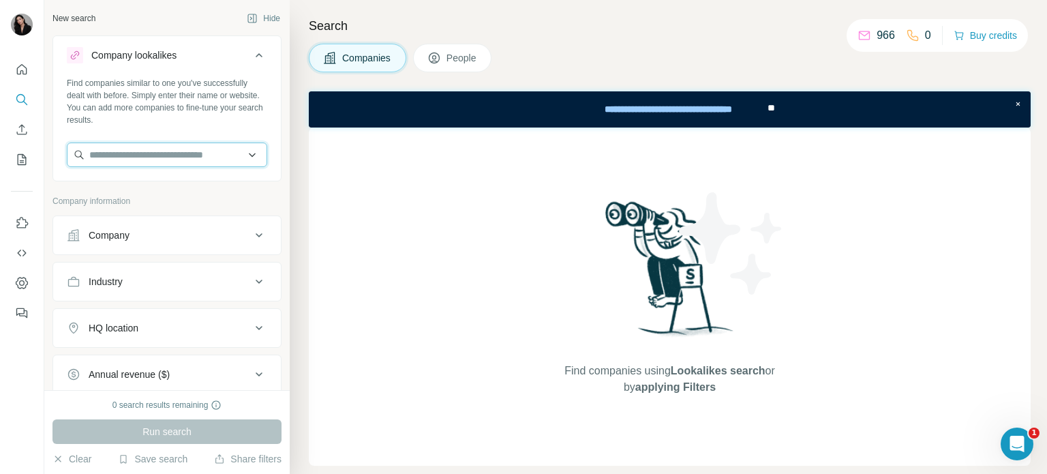
click at [175, 158] on input "text" at bounding box center [167, 154] width 200 height 25
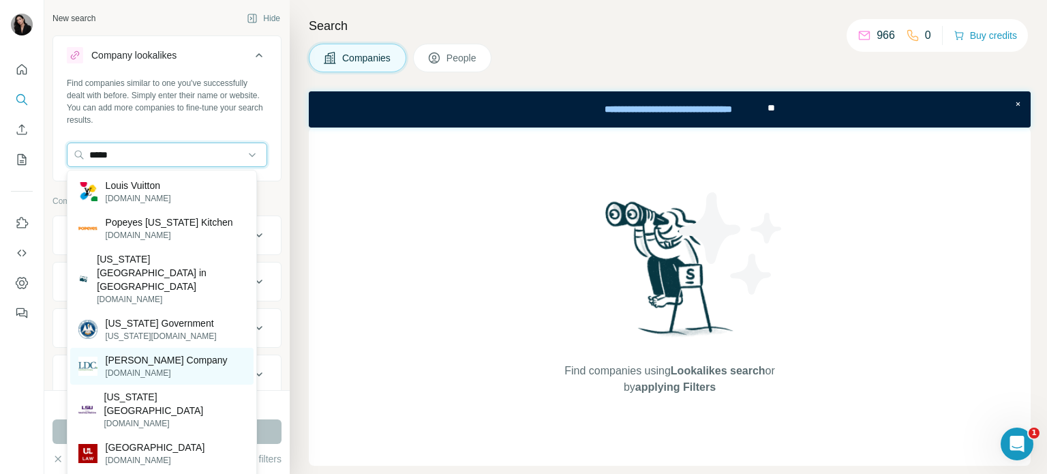
type input "*****"
click at [162, 367] on p "[DOMAIN_NAME]" at bounding box center [167, 373] width 122 height 12
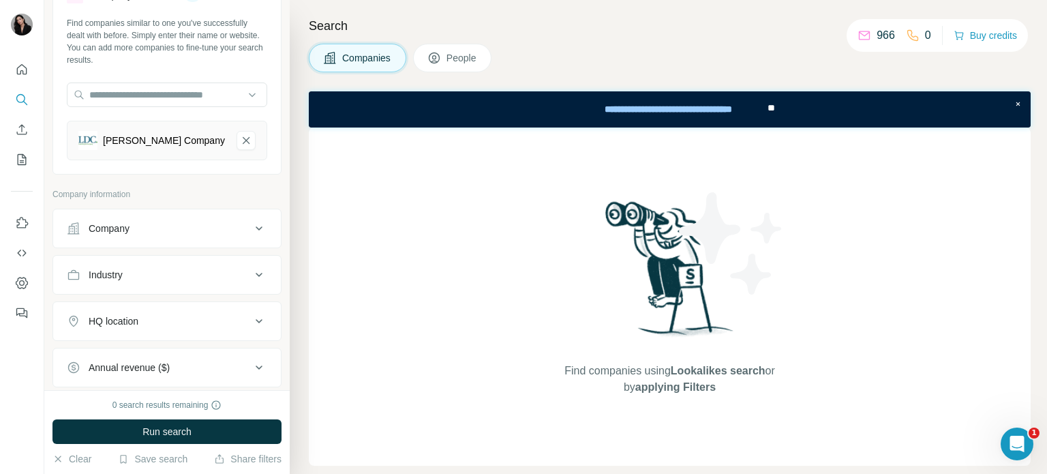
scroll to position [68, 0]
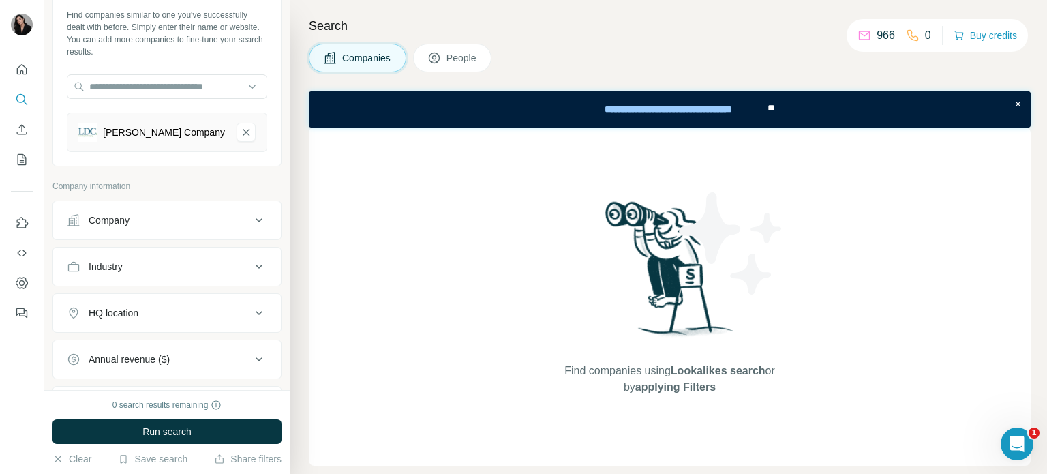
click at [179, 219] on div "Company" at bounding box center [159, 220] width 184 height 14
click at [142, 267] on div at bounding box center [167, 255] width 200 height 27
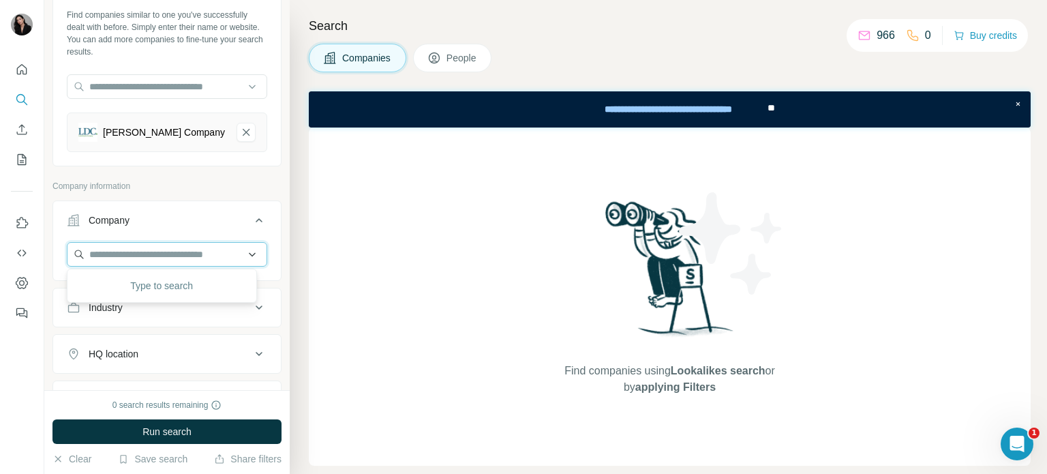
click at [140, 256] on input "text" at bounding box center [167, 254] width 200 height 25
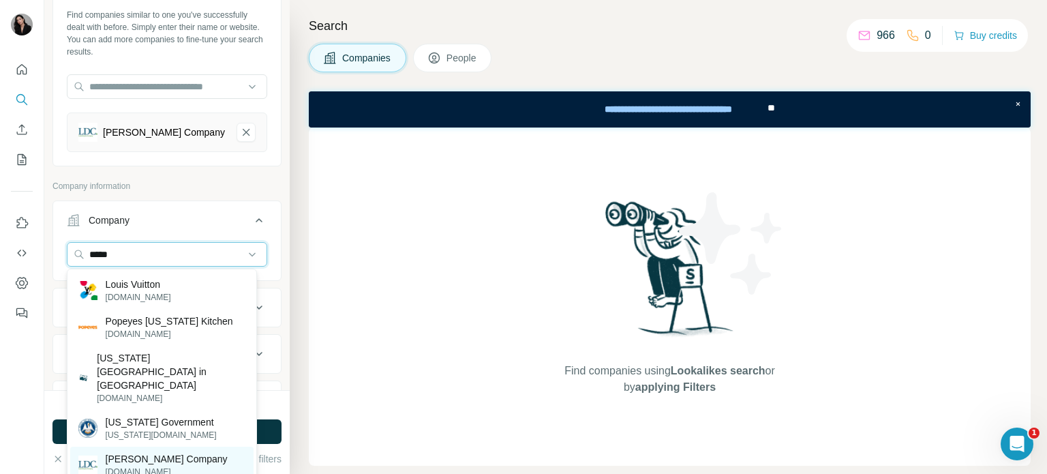
type input "*****"
click at [158, 452] on p "[PERSON_NAME] Company" at bounding box center [167, 459] width 122 height 14
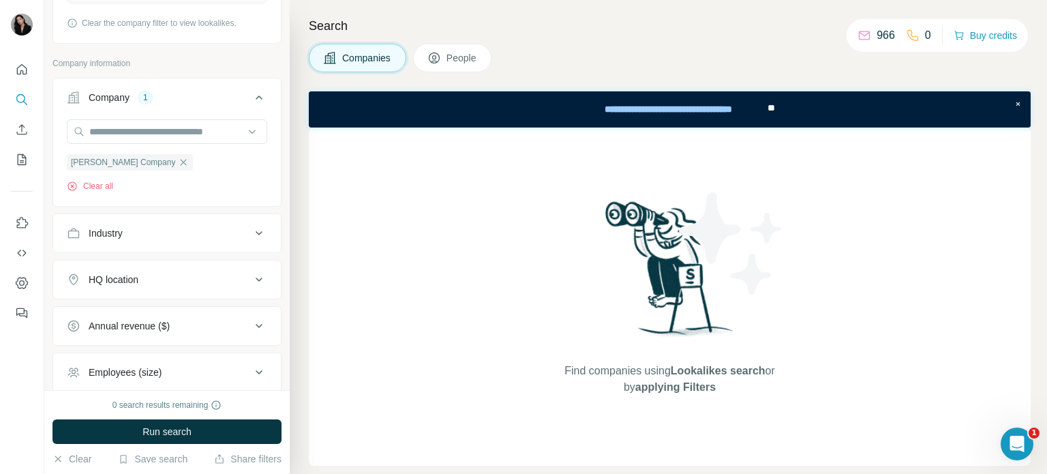
scroll to position [211, 0]
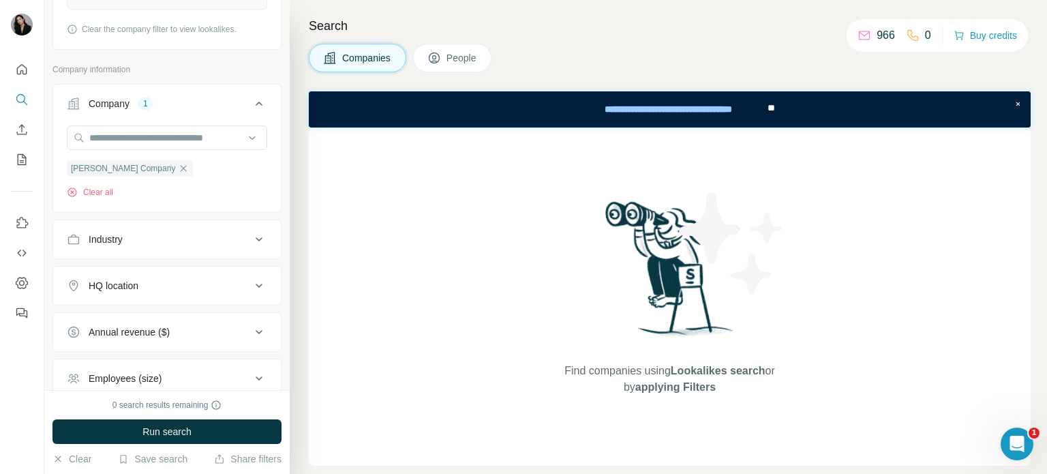
click at [174, 285] on div "HQ location" at bounding box center [159, 286] width 184 height 14
click at [142, 316] on input "text" at bounding box center [167, 319] width 200 height 25
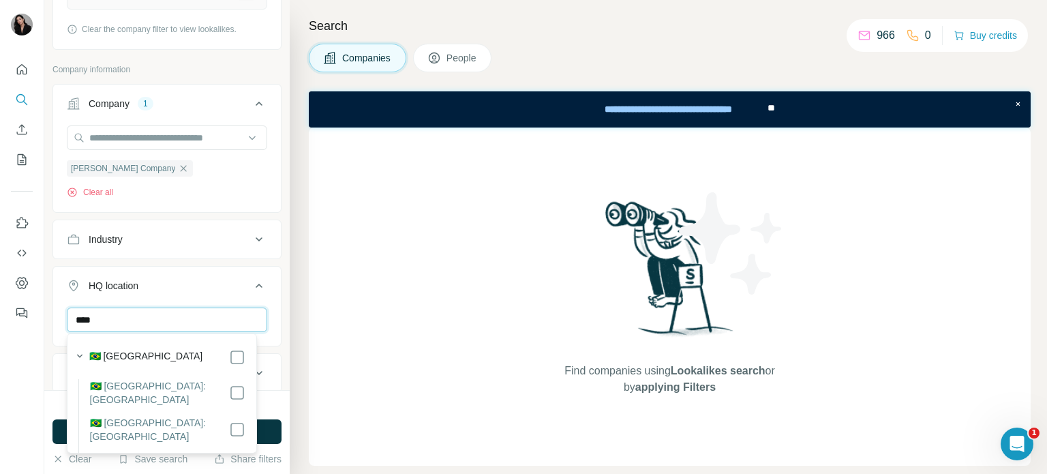
type input "****"
click at [142, 348] on div "🇧🇷 [GEOGRAPHIC_DATA]" at bounding box center [157, 355] width 175 height 19
click at [183, 355] on div "🇧🇷 [GEOGRAPHIC_DATA]" at bounding box center [167, 357] width 156 height 16
click at [220, 267] on div "HQ location 1 **** Brazil Clear all" at bounding box center [166, 330] width 229 height 129
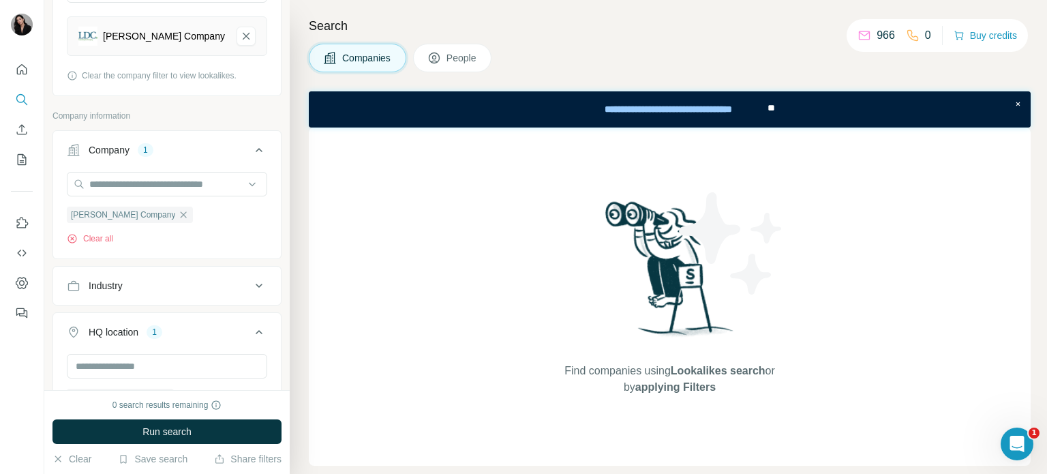
click at [134, 282] on div "Industry" at bounding box center [159, 286] width 184 height 14
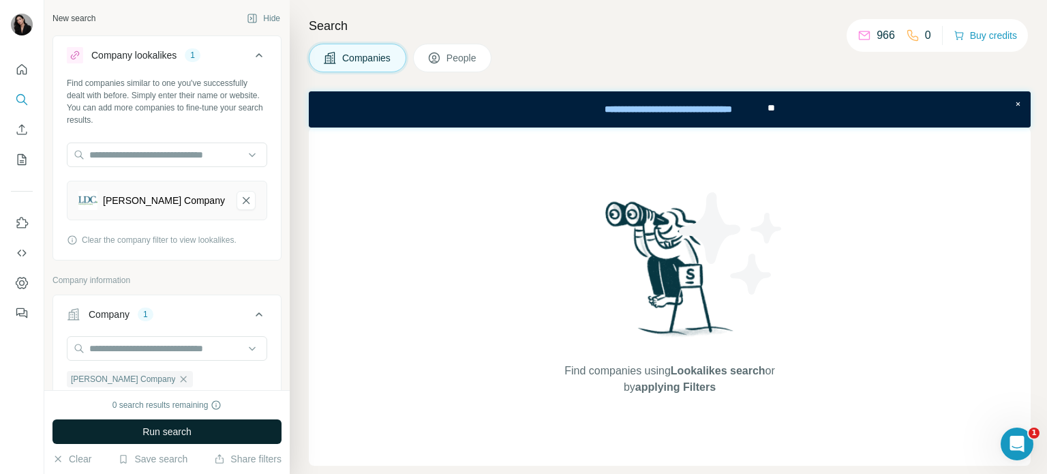
click at [212, 429] on button "Run search" at bounding box center [166, 431] width 229 height 25
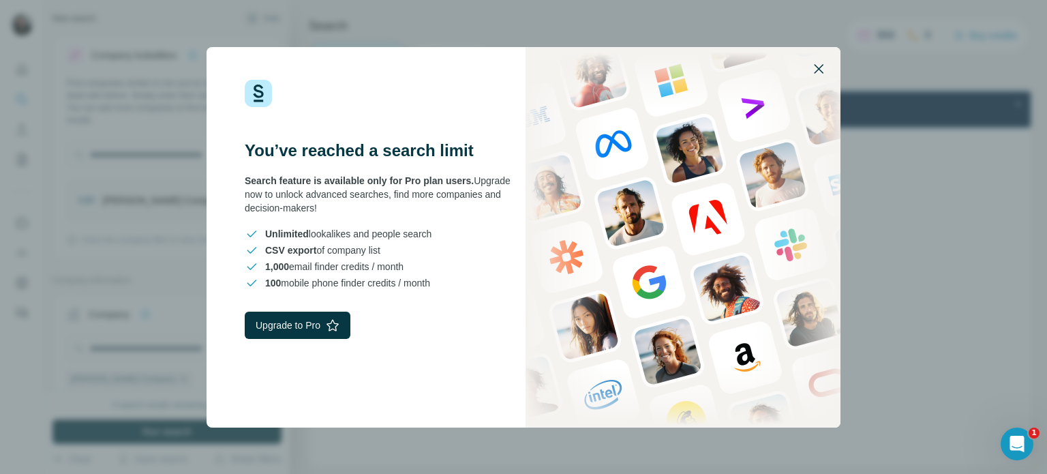
click at [815, 73] on icon "button" at bounding box center [819, 69] width 16 height 16
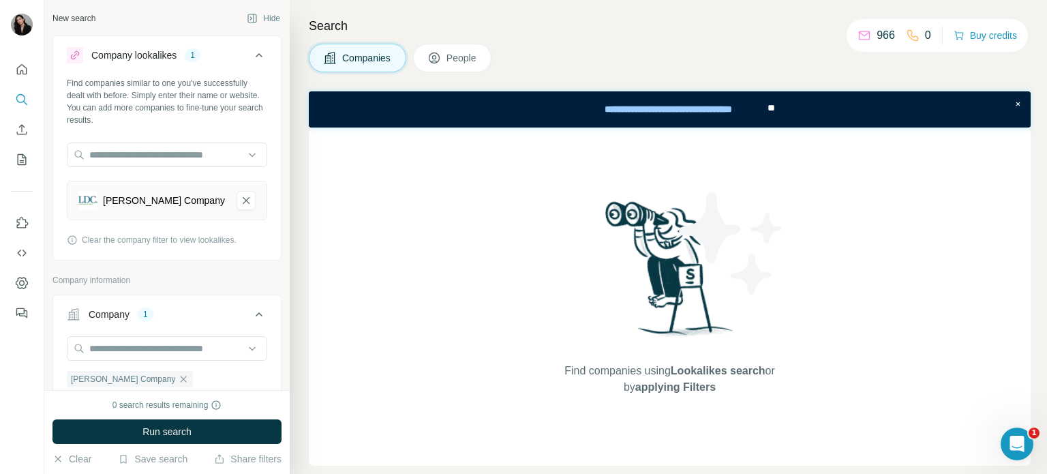
click at [879, 36] on p "966" at bounding box center [886, 35] width 18 height 16
click at [461, 61] on span "People" at bounding box center [462, 58] width 31 height 14
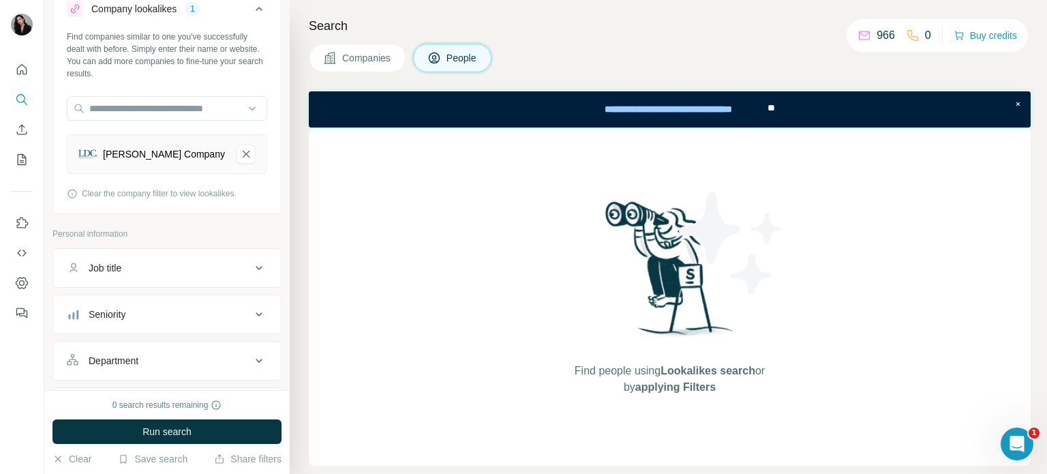
scroll to position [68, 0]
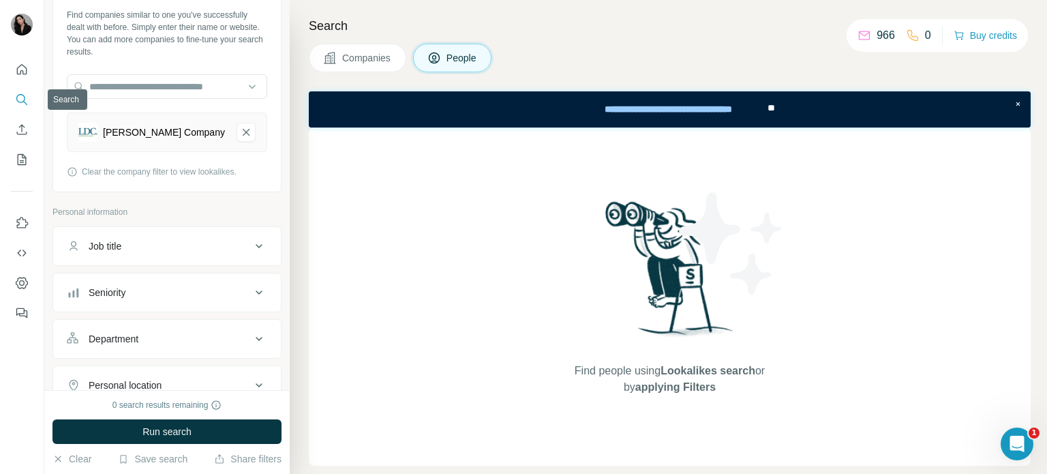
click at [18, 99] on icon "Search" at bounding box center [22, 100] width 14 height 14
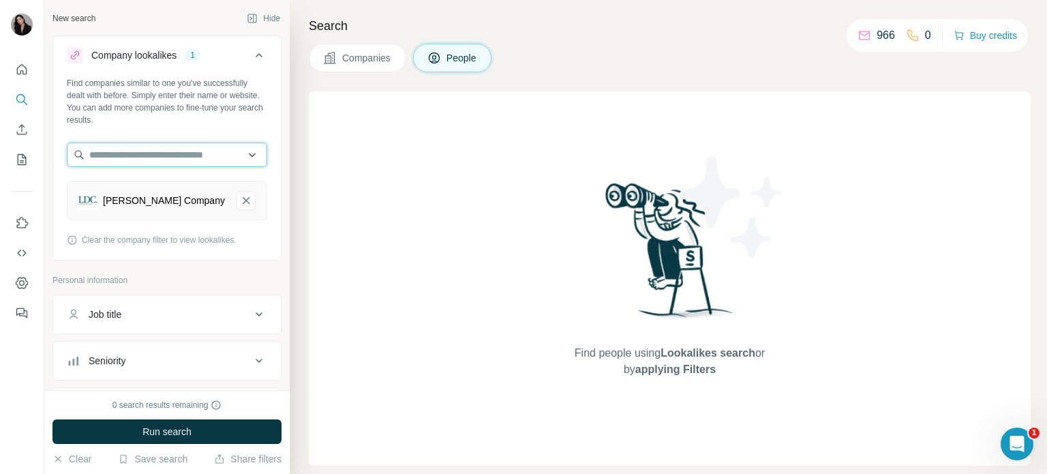
click at [238, 156] on input "text" at bounding box center [167, 154] width 200 height 25
click at [177, 151] on input "text" at bounding box center [167, 154] width 200 height 25
click at [123, 158] on input "text" at bounding box center [167, 154] width 200 height 25
click at [132, 100] on div "Find companies similar to one you've successfully dealt with before. Simply ent…" at bounding box center [167, 101] width 200 height 49
click at [132, 155] on input "text" at bounding box center [167, 154] width 200 height 25
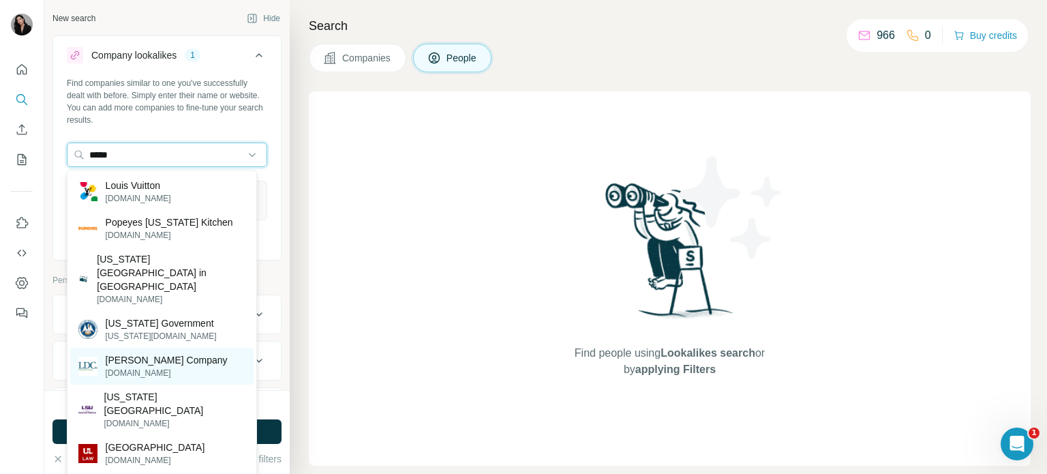
type input "*****"
click at [177, 353] on p "[PERSON_NAME] Company" at bounding box center [167, 360] width 122 height 14
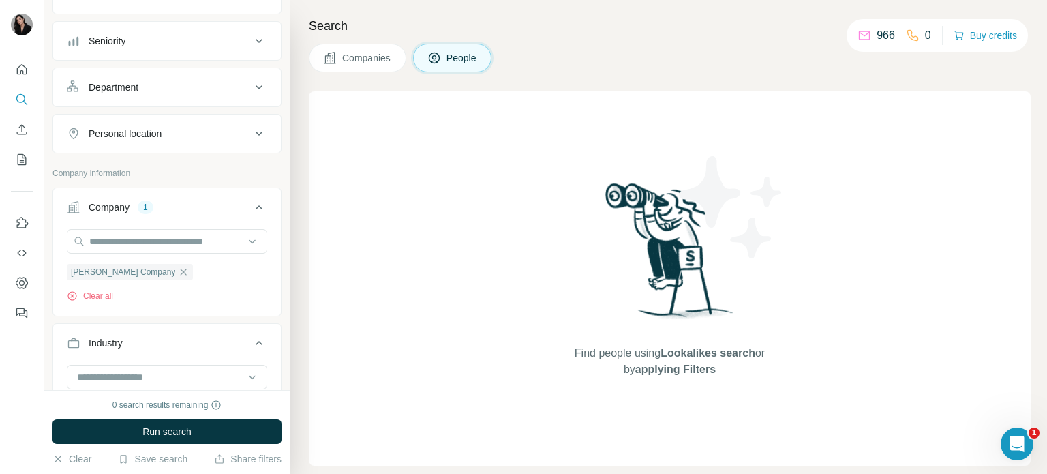
scroll to position [341, 0]
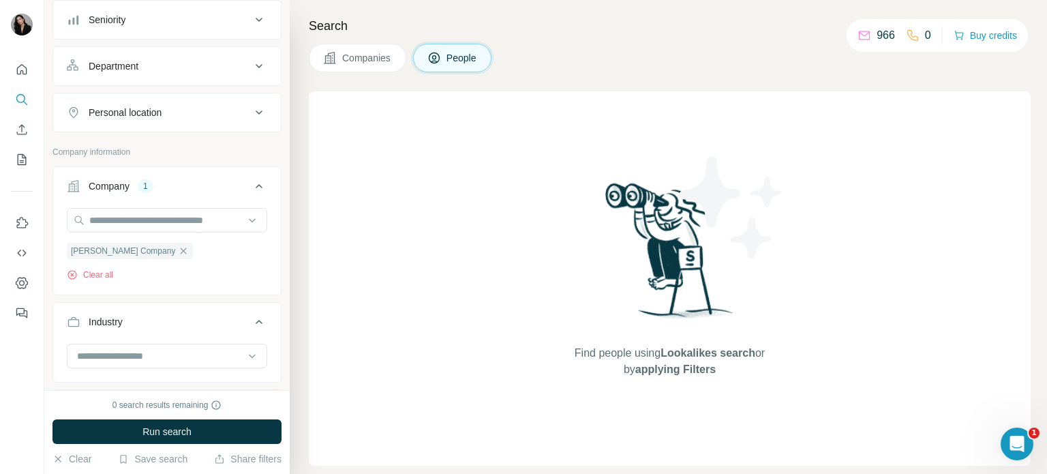
click at [162, 108] on div "Personal location" at bounding box center [125, 113] width 73 height 14
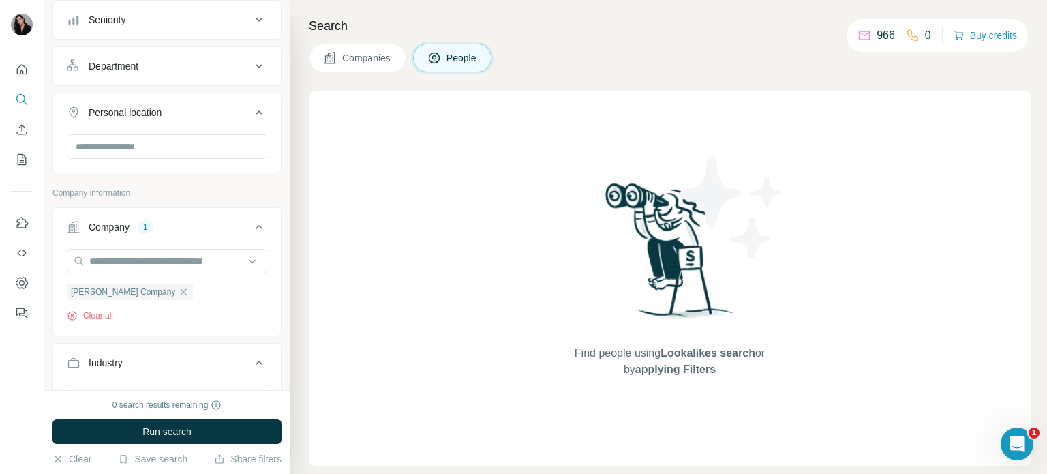
click at [251, 111] on icon at bounding box center [259, 112] width 16 height 16
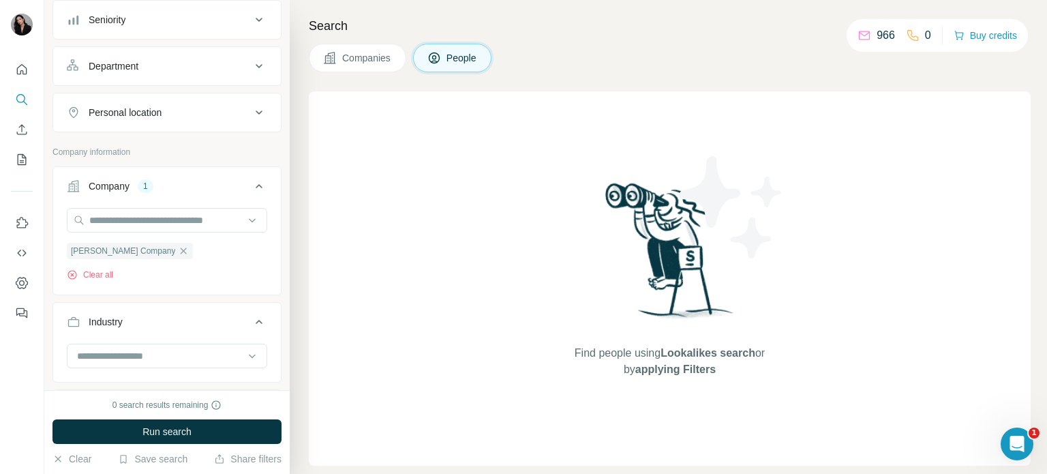
click at [251, 113] on icon at bounding box center [259, 112] width 16 height 16
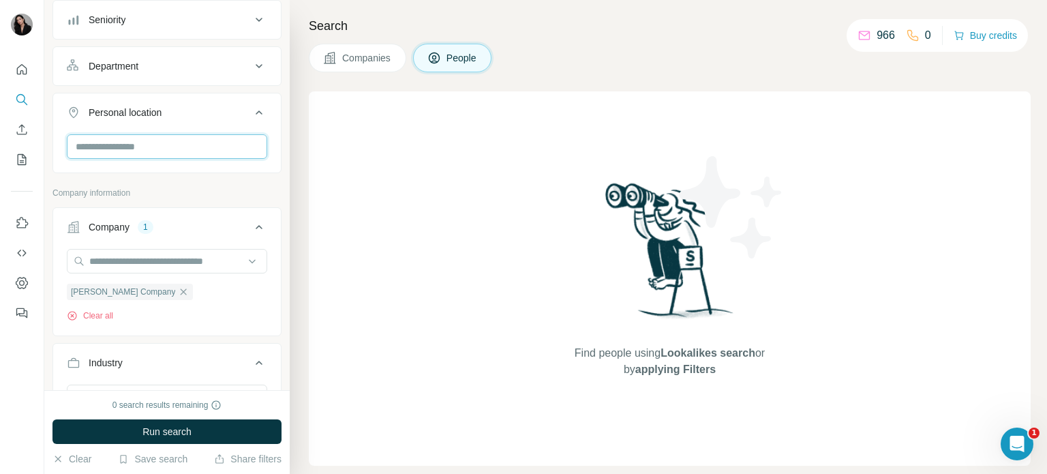
click at [196, 152] on input "text" at bounding box center [167, 146] width 200 height 25
type input "****"
click at [226, 184] on div "🇧🇷 [GEOGRAPHIC_DATA]" at bounding box center [161, 181] width 167 height 16
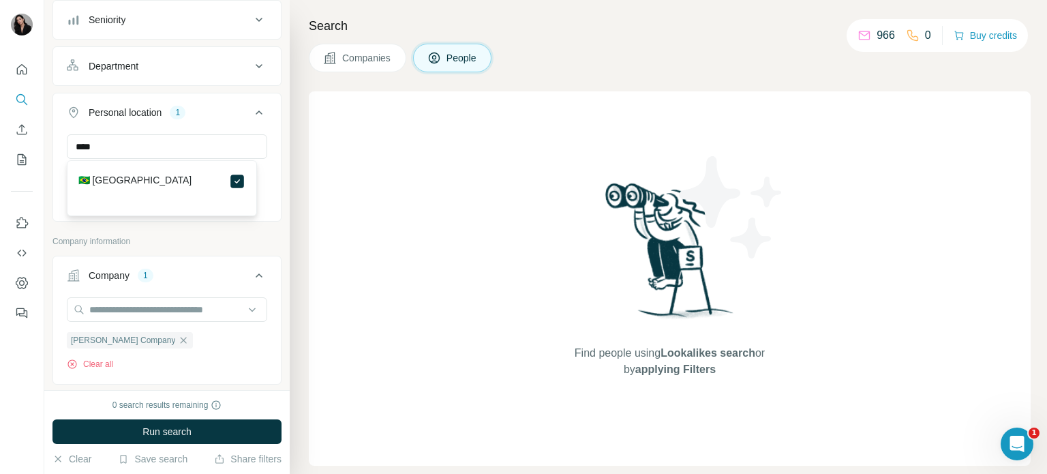
click at [207, 111] on div "Personal location 1" at bounding box center [159, 113] width 184 height 14
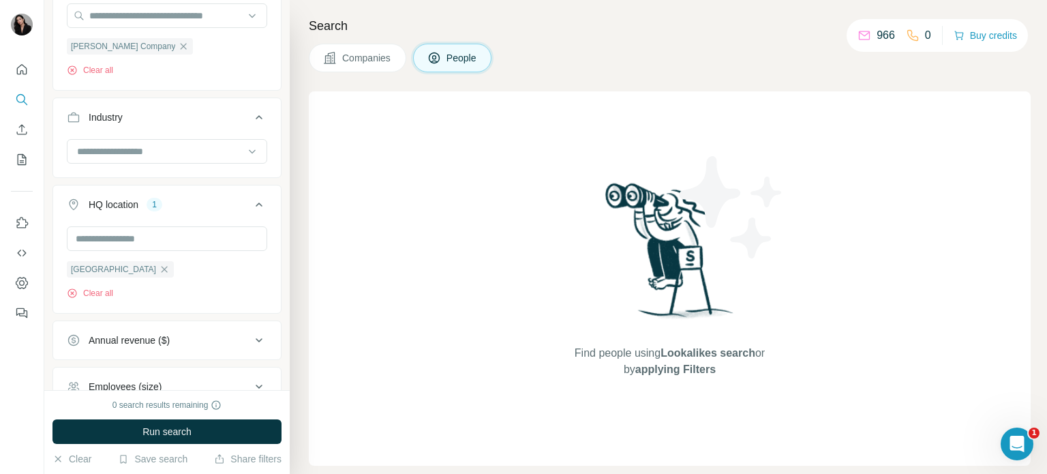
scroll to position [614, 0]
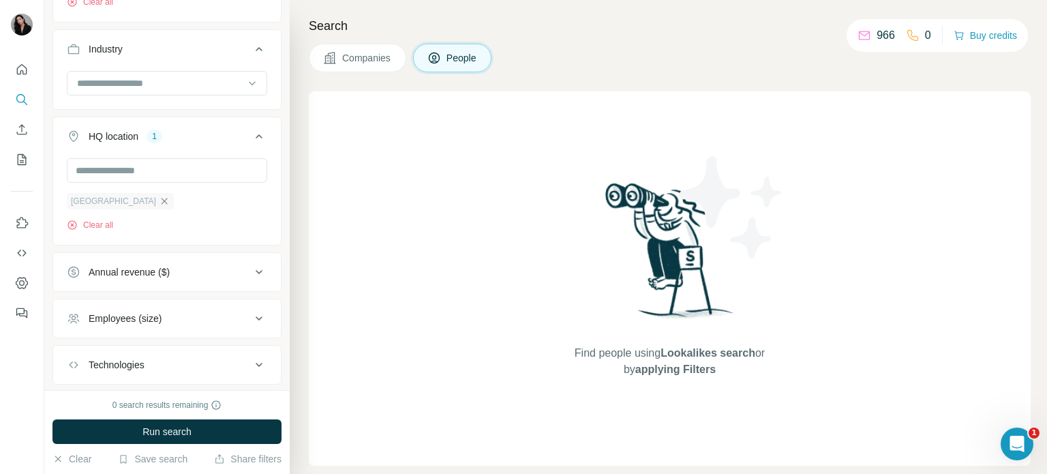
click at [159, 200] on icon "button" at bounding box center [164, 201] width 11 height 11
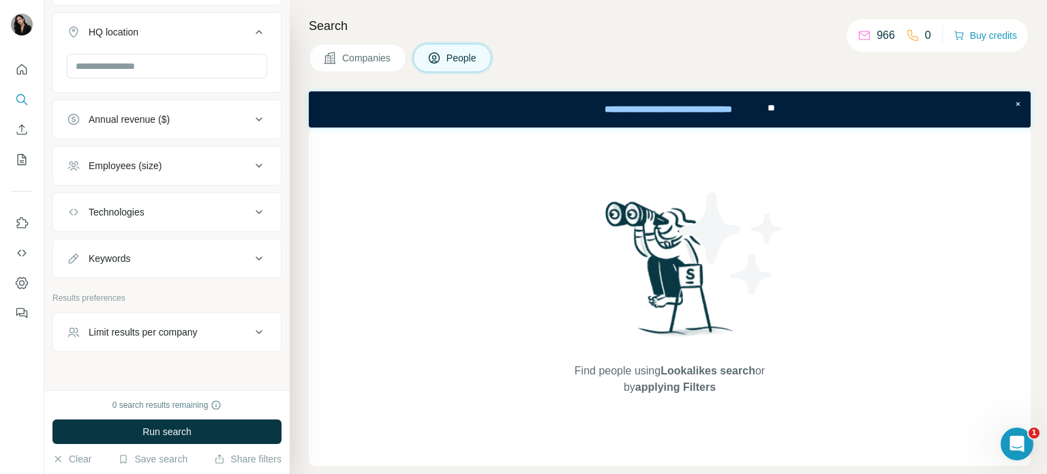
scroll to position [738, 0]
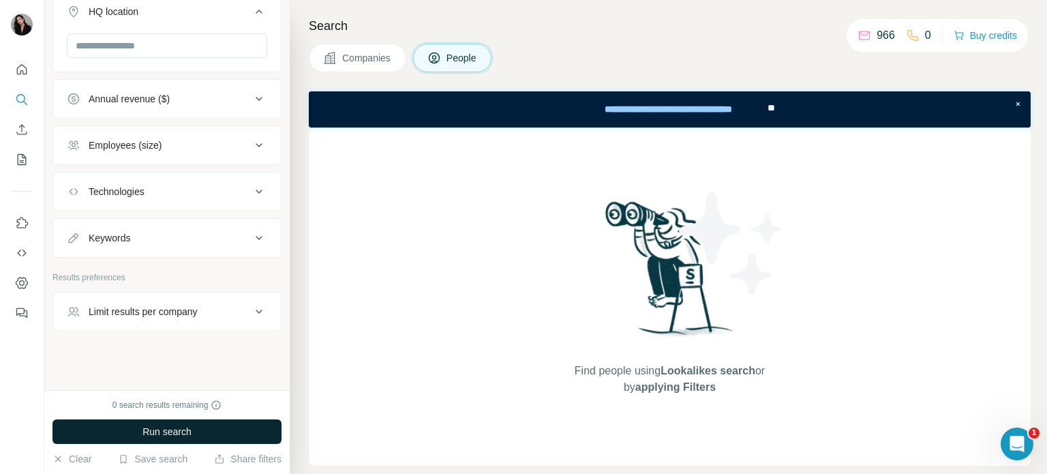
click at [181, 426] on span "Run search" at bounding box center [166, 432] width 49 height 14
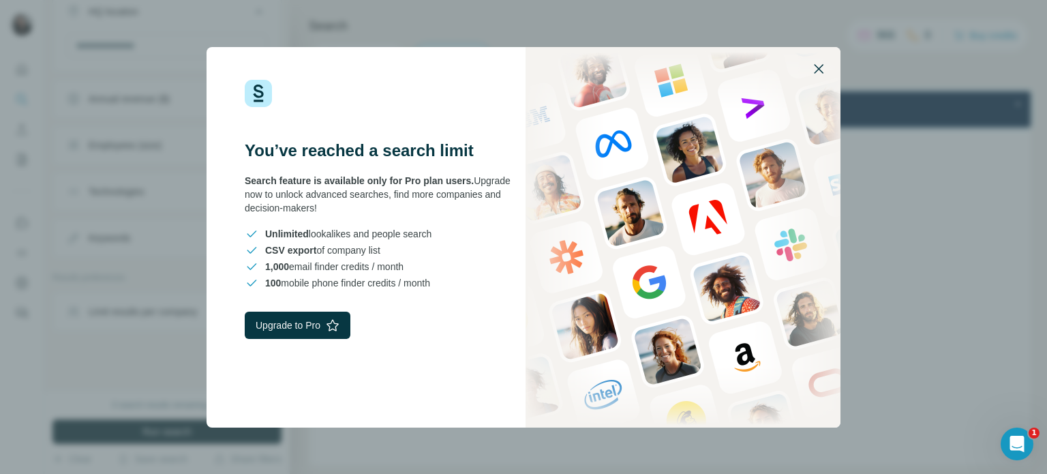
click at [822, 76] on button "button" at bounding box center [818, 68] width 33 height 33
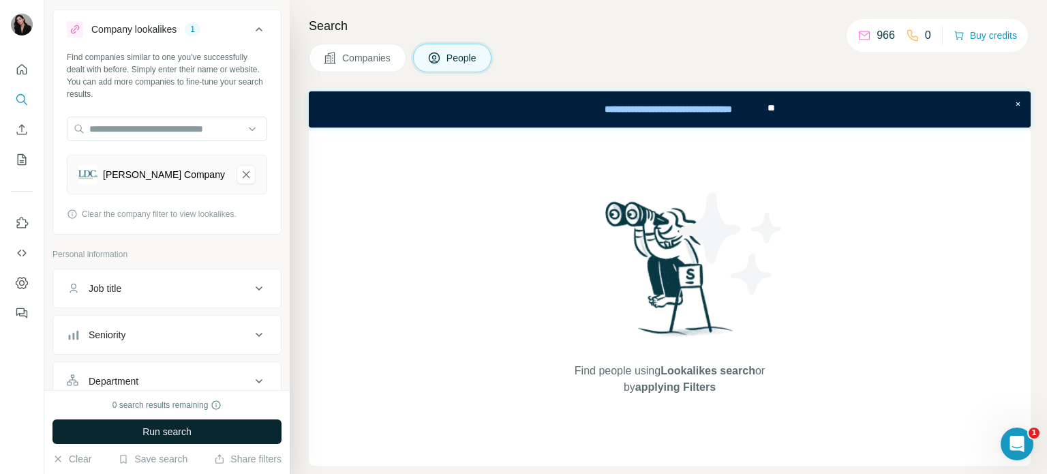
scroll to position [0, 0]
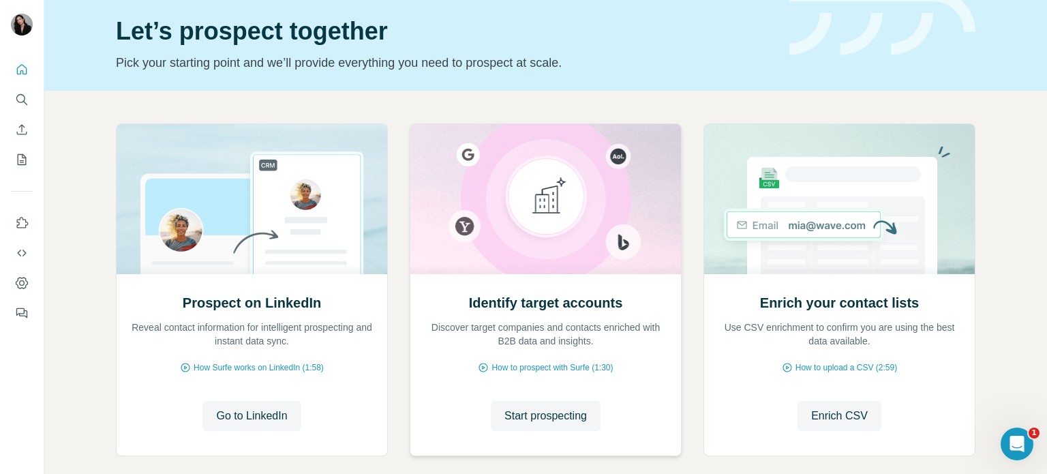
scroll to position [68, 0]
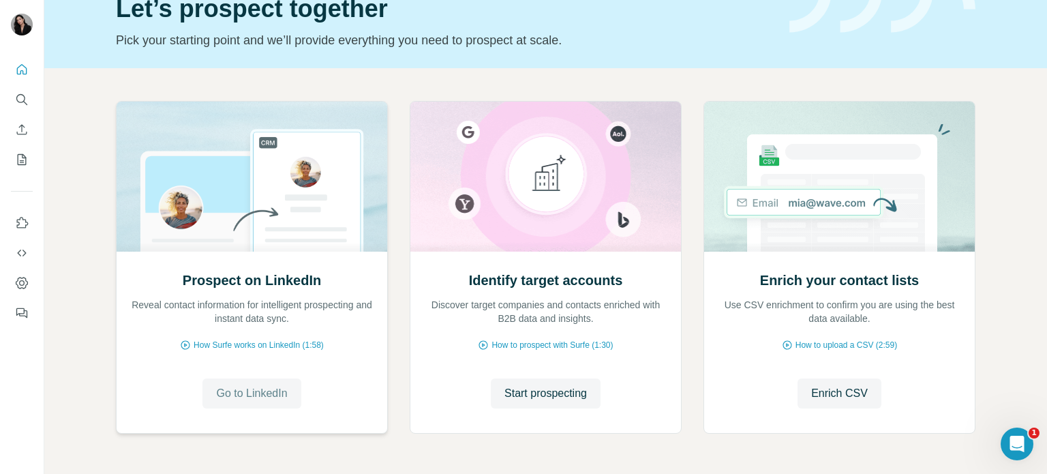
click at [252, 391] on span "Go to LinkedIn" at bounding box center [251, 393] width 71 height 16
click at [25, 100] on icon "Search" at bounding box center [22, 100] width 14 height 14
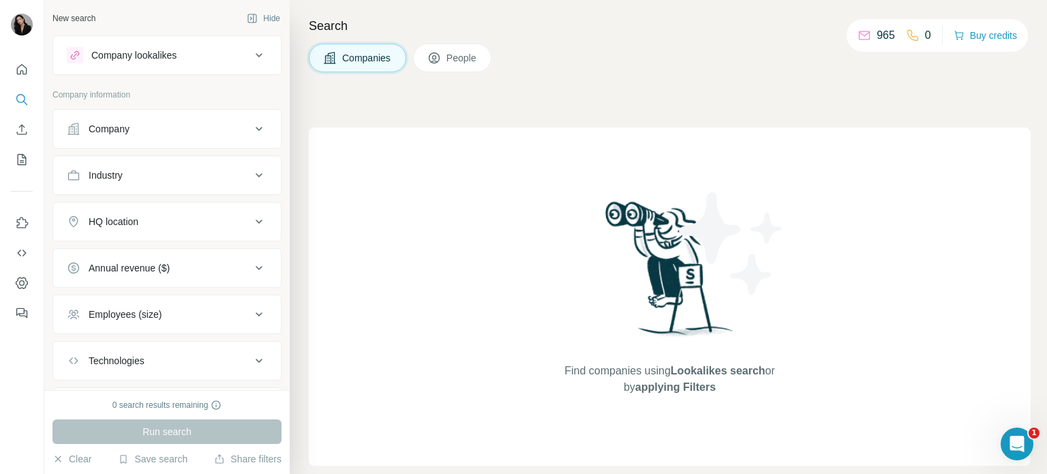
click at [483, 64] on button "People" at bounding box center [452, 58] width 79 height 29
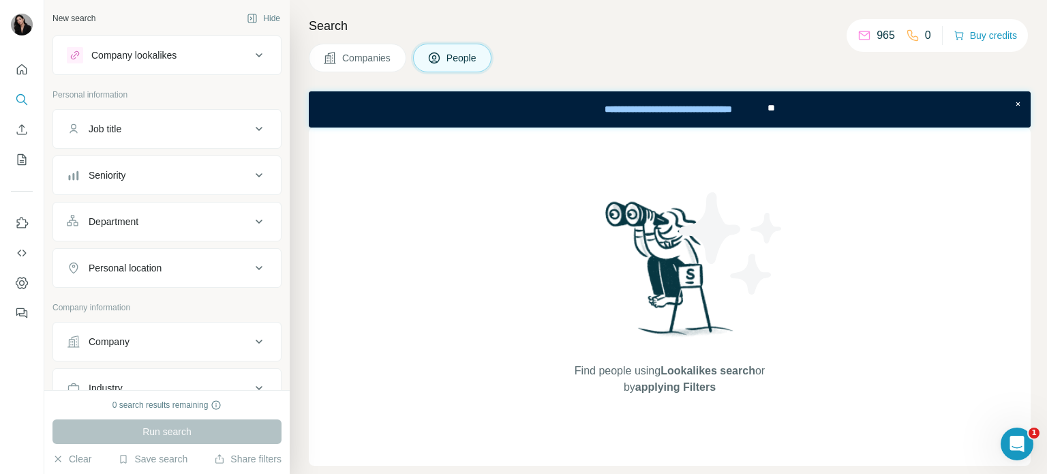
click at [181, 57] on div "Company lookalikes" at bounding box center [159, 55] width 184 height 16
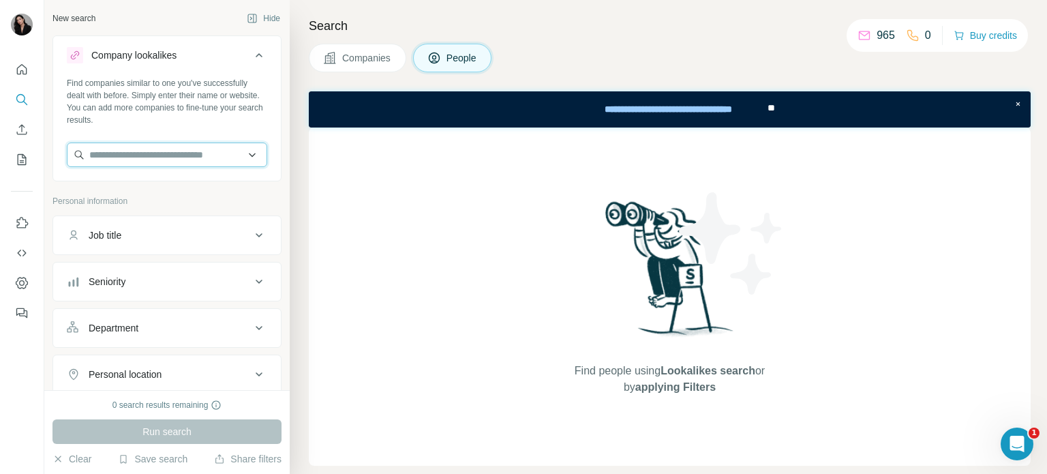
click at [145, 147] on input "text" at bounding box center [167, 154] width 200 height 25
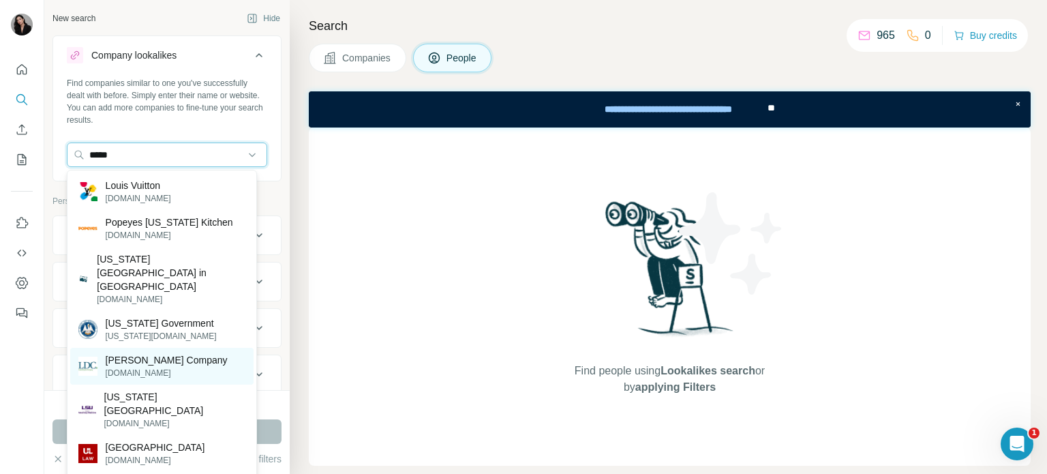
type input "*****"
click at [158, 367] on p "[DOMAIN_NAME]" at bounding box center [167, 373] width 122 height 12
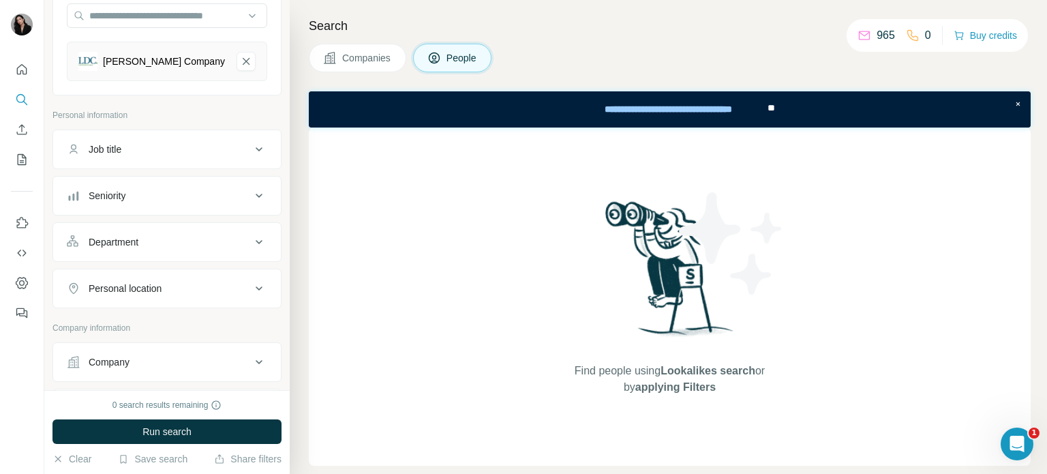
scroll to position [205, 0]
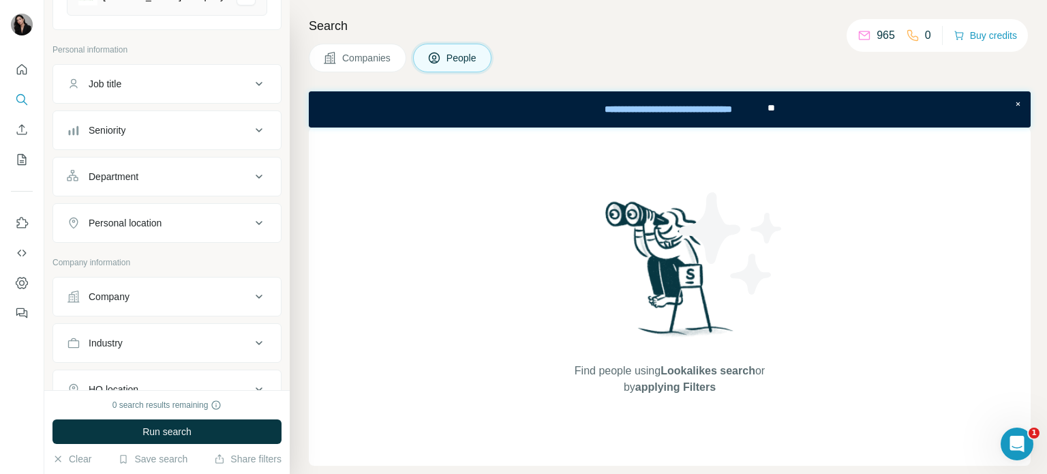
click at [177, 87] on div "Job title" at bounding box center [159, 84] width 184 height 14
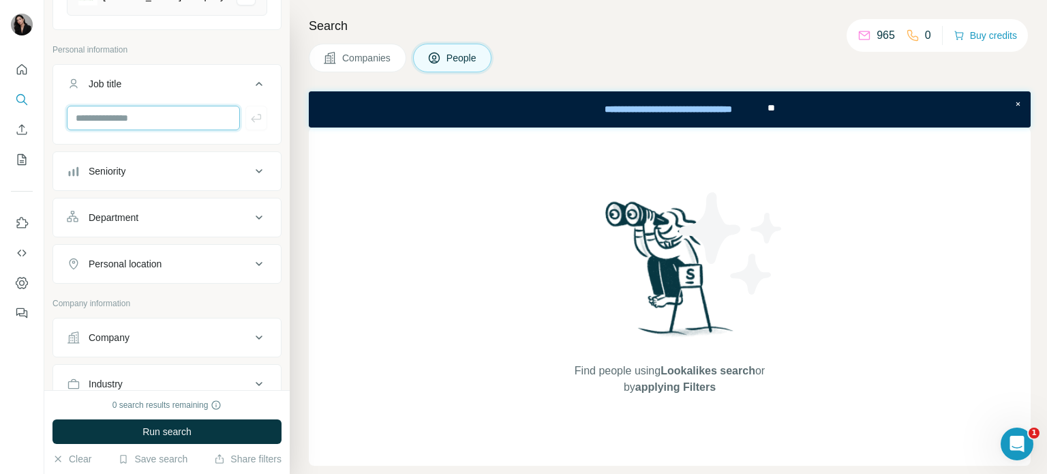
click at [135, 117] on input "text" at bounding box center [153, 118] width 173 height 25
type input "**********"
drag, startPoint x: 209, startPoint y: 107, endPoint x: 58, endPoint y: 111, distance: 150.7
click at [58, 111] on div "**********" at bounding box center [167, 123] width 228 height 35
click at [106, 215] on div "Department" at bounding box center [114, 218] width 50 height 14
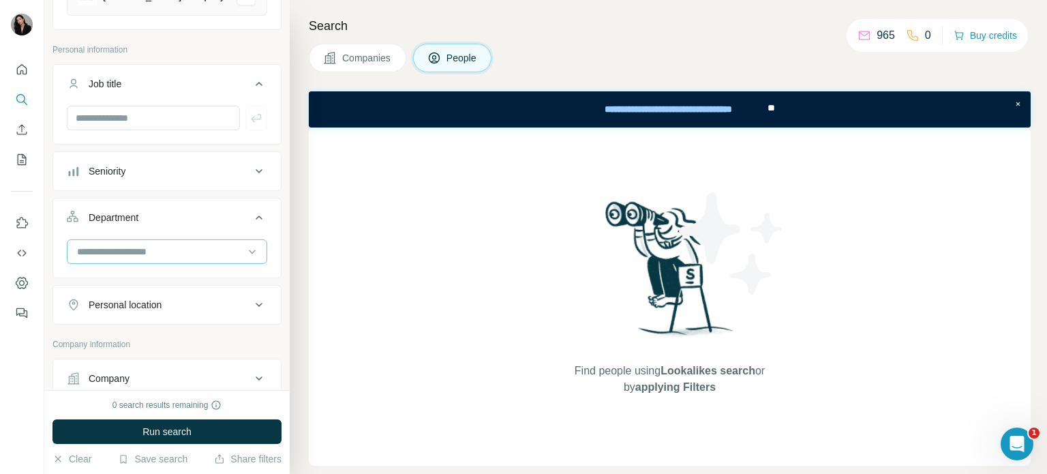
click at [123, 245] on input at bounding box center [160, 251] width 168 height 15
type input "*"
click at [180, 211] on div "Department" at bounding box center [159, 218] width 184 height 14
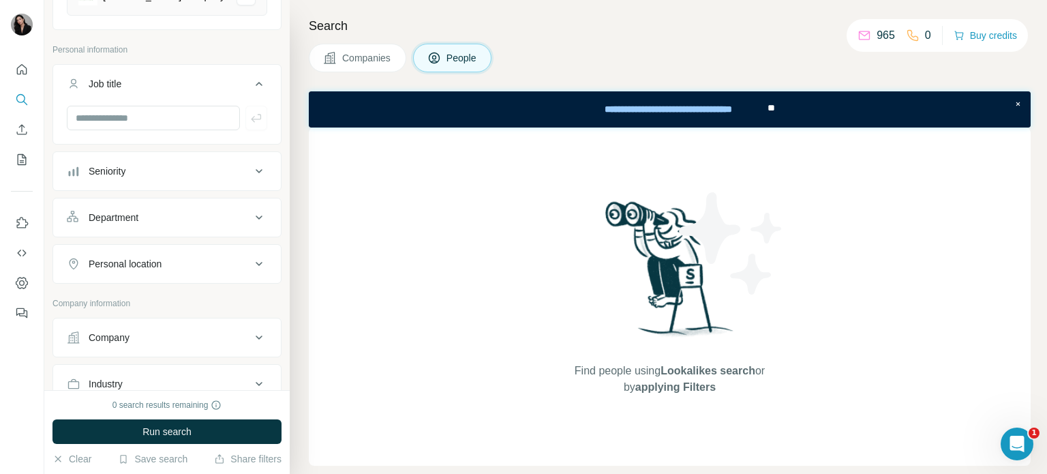
click at [149, 260] on div "Personal location" at bounding box center [125, 264] width 73 height 14
click at [145, 305] on input "text" at bounding box center [167, 298] width 200 height 25
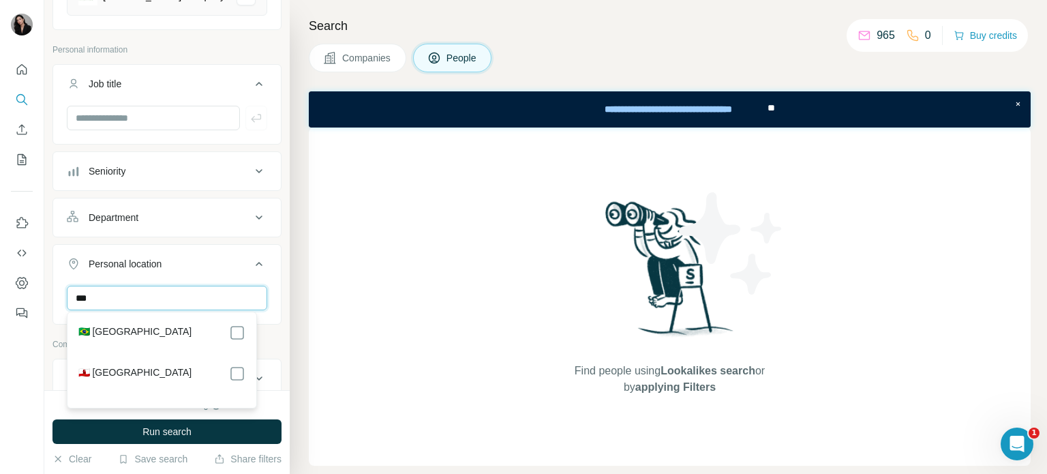
type input "***"
click at [135, 320] on div "🇧🇷 Brazil 🇬🇮 Gibraltar" at bounding box center [161, 360] width 183 height 90
click at [224, 254] on button "Personal location 1" at bounding box center [167, 266] width 228 height 38
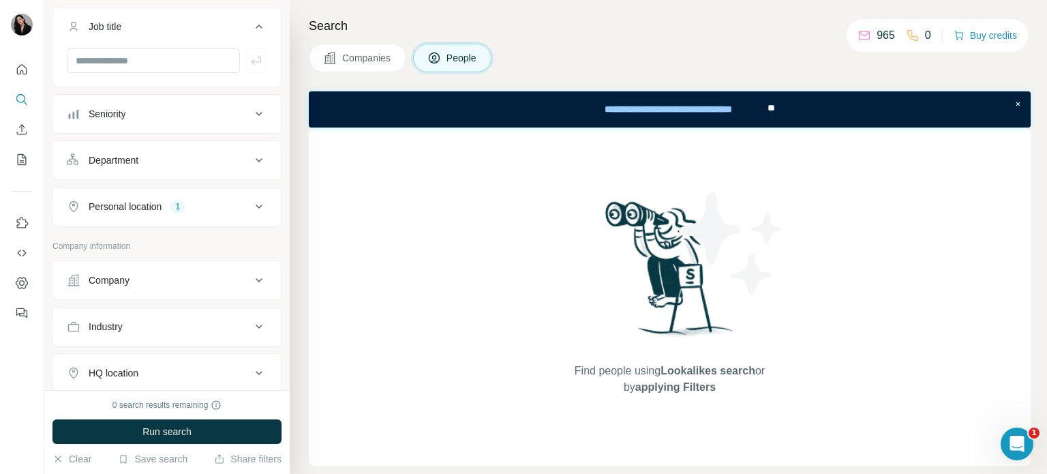
scroll to position [341, 0]
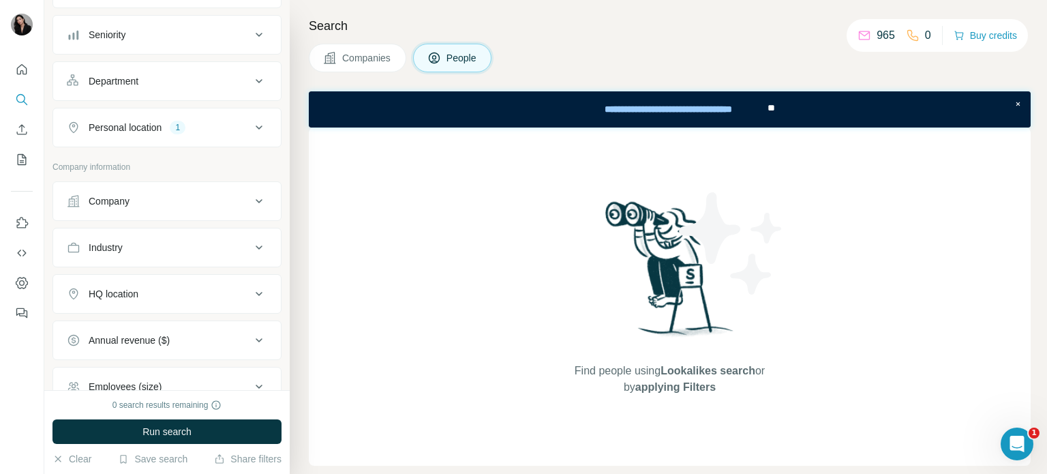
click at [170, 197] on div "Company" at bounding box center [159, 201] width 184 height 14
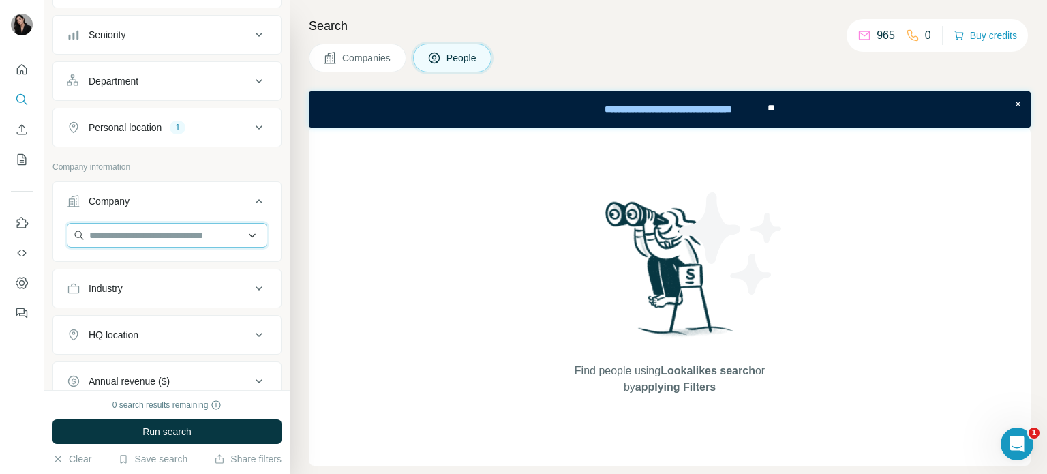
click at [155, 228] on input "text" at bounding box center [167, 235] width 200 height 25
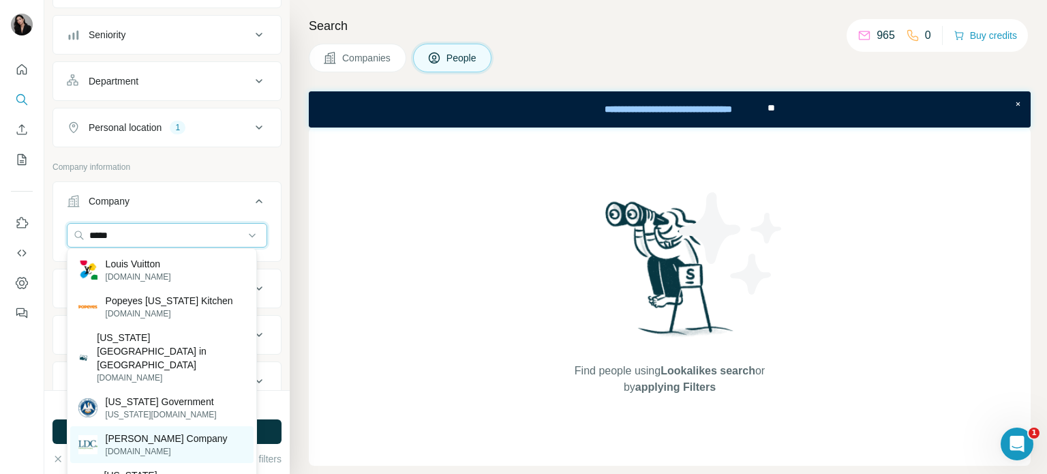
type input "*****"
click at [132, 445] on p "[DOMAIN_NAME]" at bounding box center [167, 451] width 122 height 12
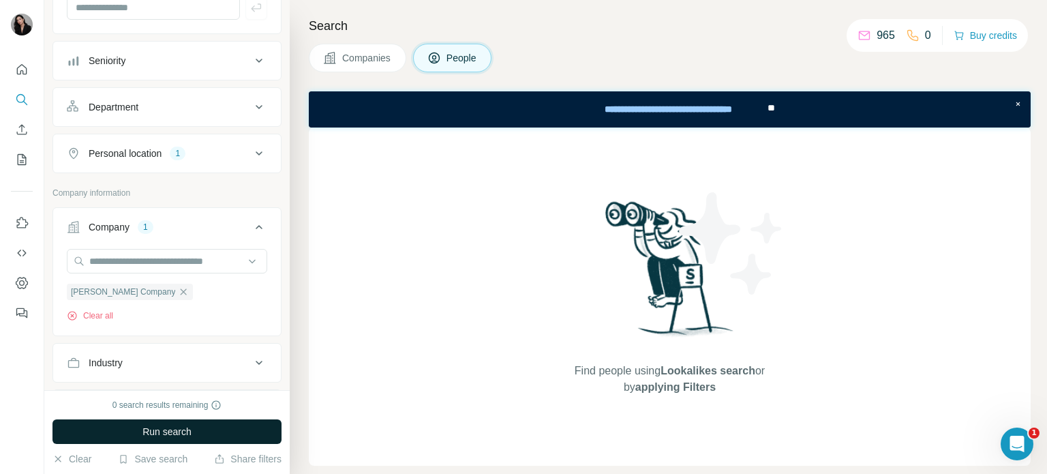
scroll to position [366, 0]
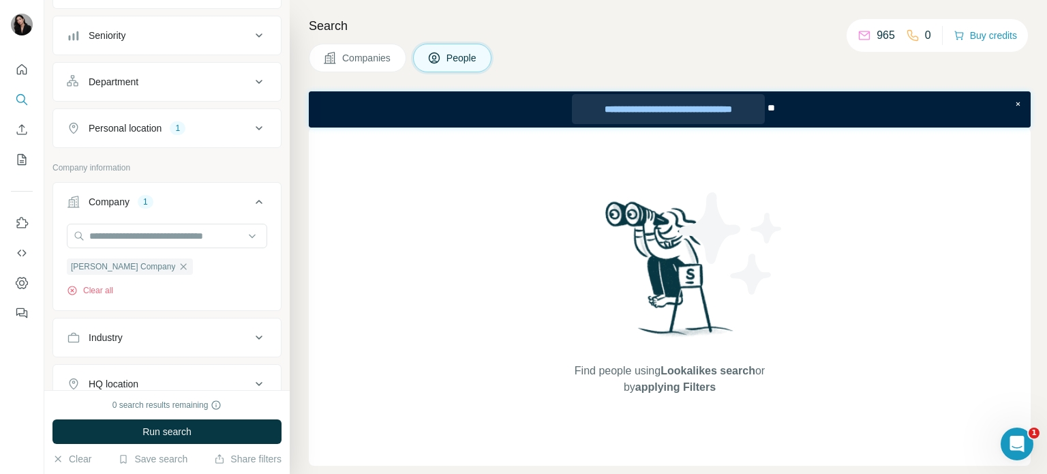
click at [678, 114] on div "**********" at bounding box center [668, 109] width 192 height 30
